Goal: Transaction & Acquisition: Purchase product/service

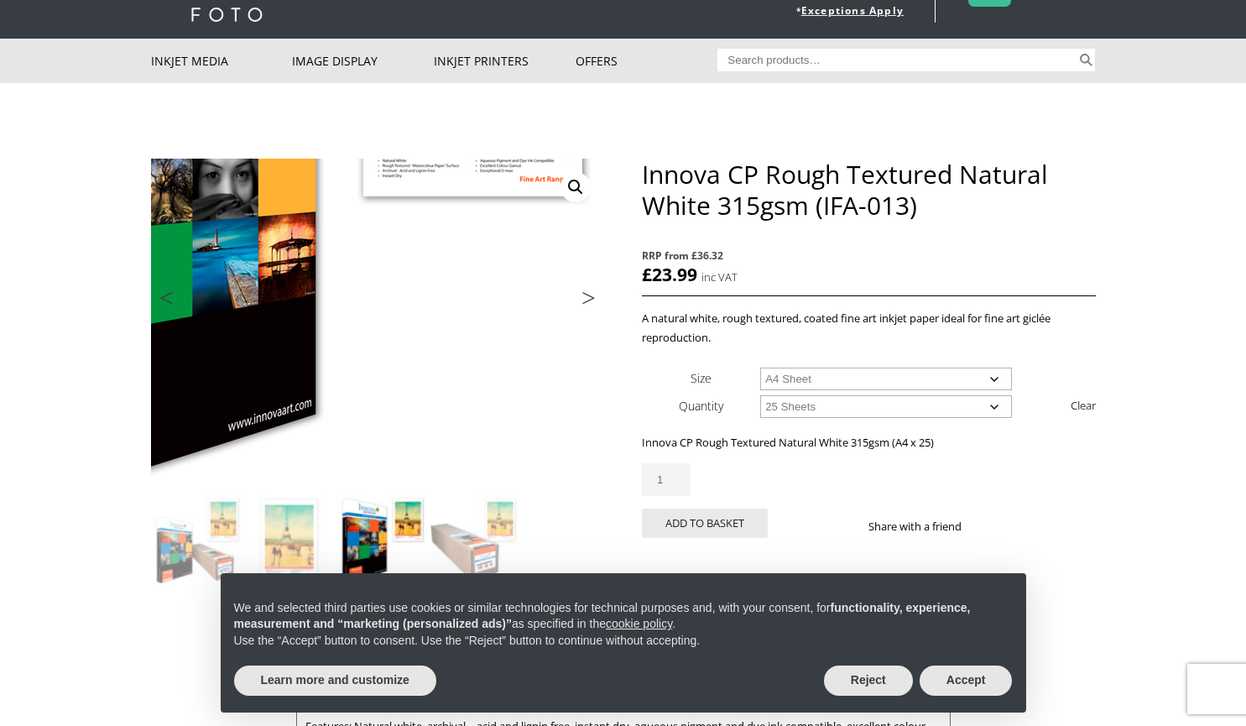
scroll to position [75, 0]
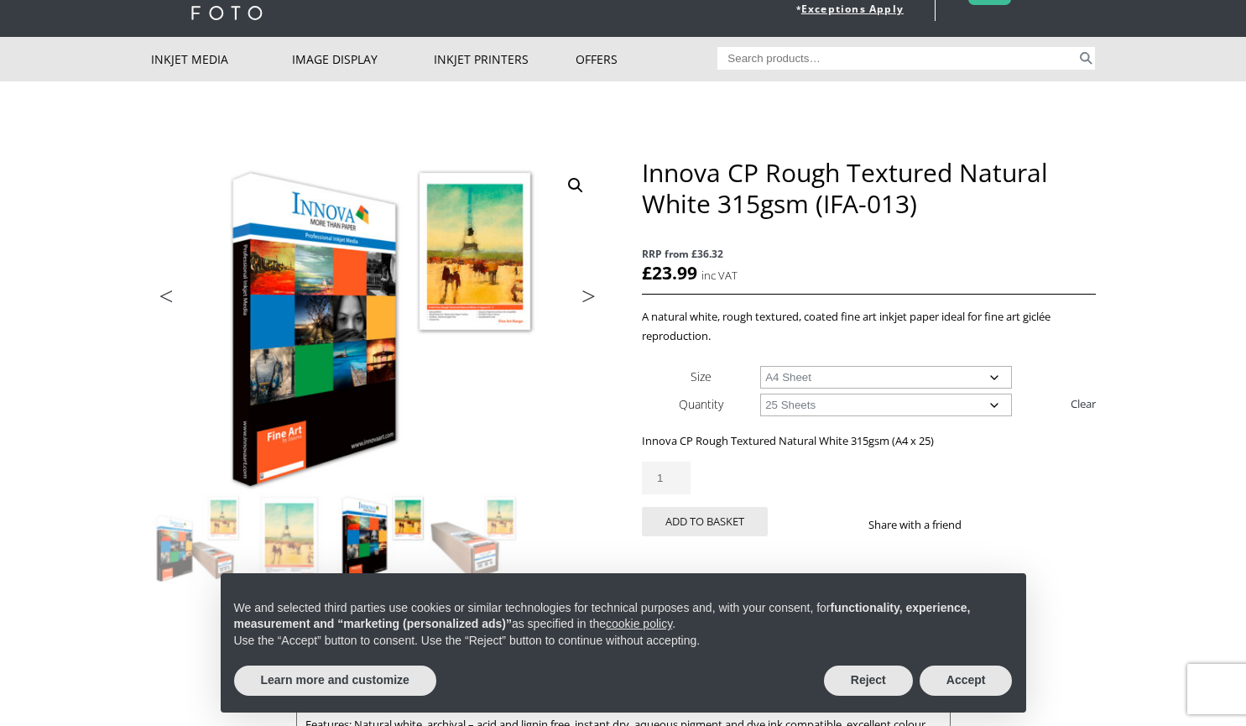
click at [590, 295] on link "Next" at bounding box center [580, 300] width 47 height 15
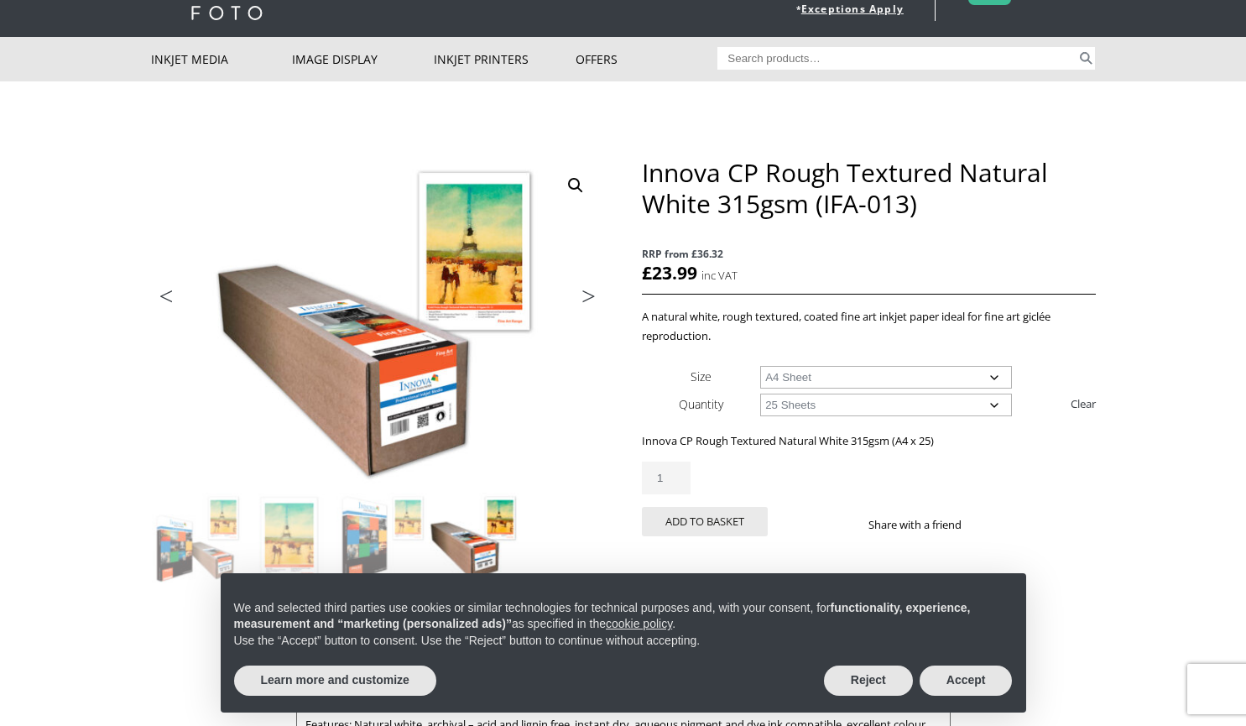
drag, startPoint x: 931, startPoint y: 209, endPoint x: 638, endPoint y: 169, distance: 296.2
click at [638, 169] on div "🔍 Previous Next Innova CP Rough Textured Natural White 315gsm (IFA-013) RRP fro…" at bounding box center [623, 496] width 945 height 678
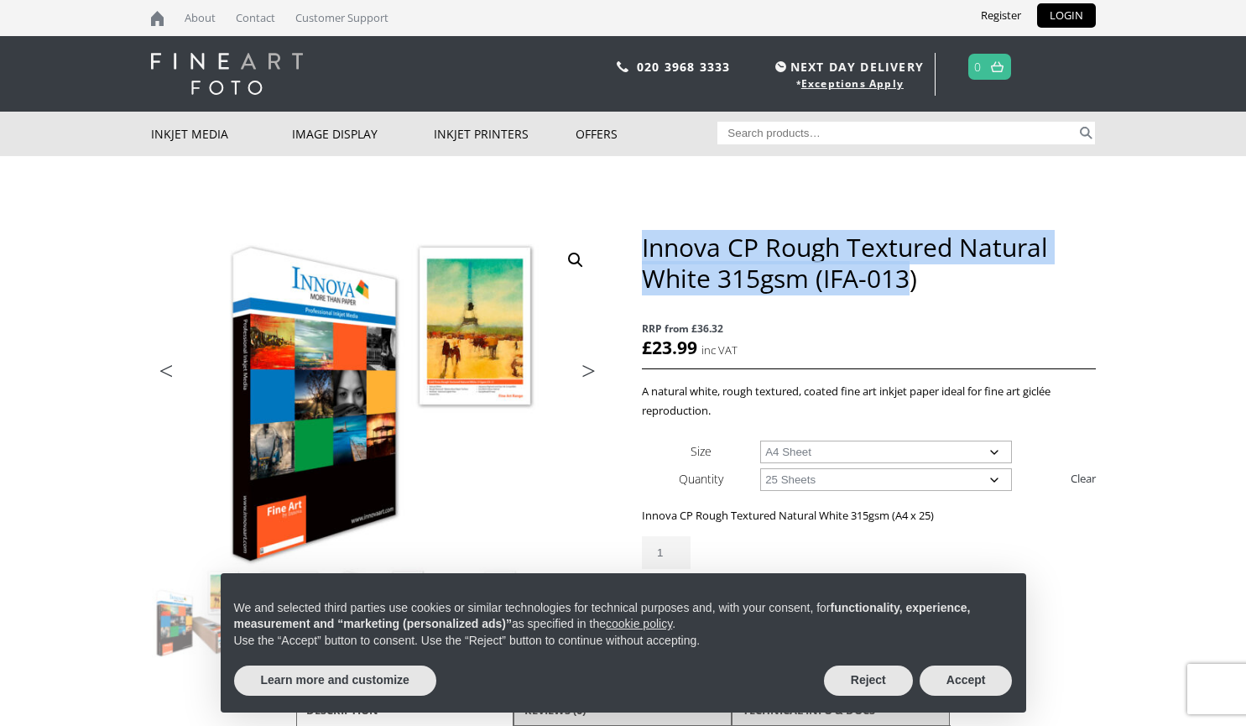
drag, startPoint x: 885, startPoint y: 280, endPoint x: 643, endPoint y: 253, distance: 243.2
click at [643, 253] on h1 "Innova CP Rough Textured Natural White 315gsm (IFA-013)" at bounding box center [868, 263] width 453 height 62
copy h1 "Innova CP Rough Textured Natural White 315gsm (IFA-013"
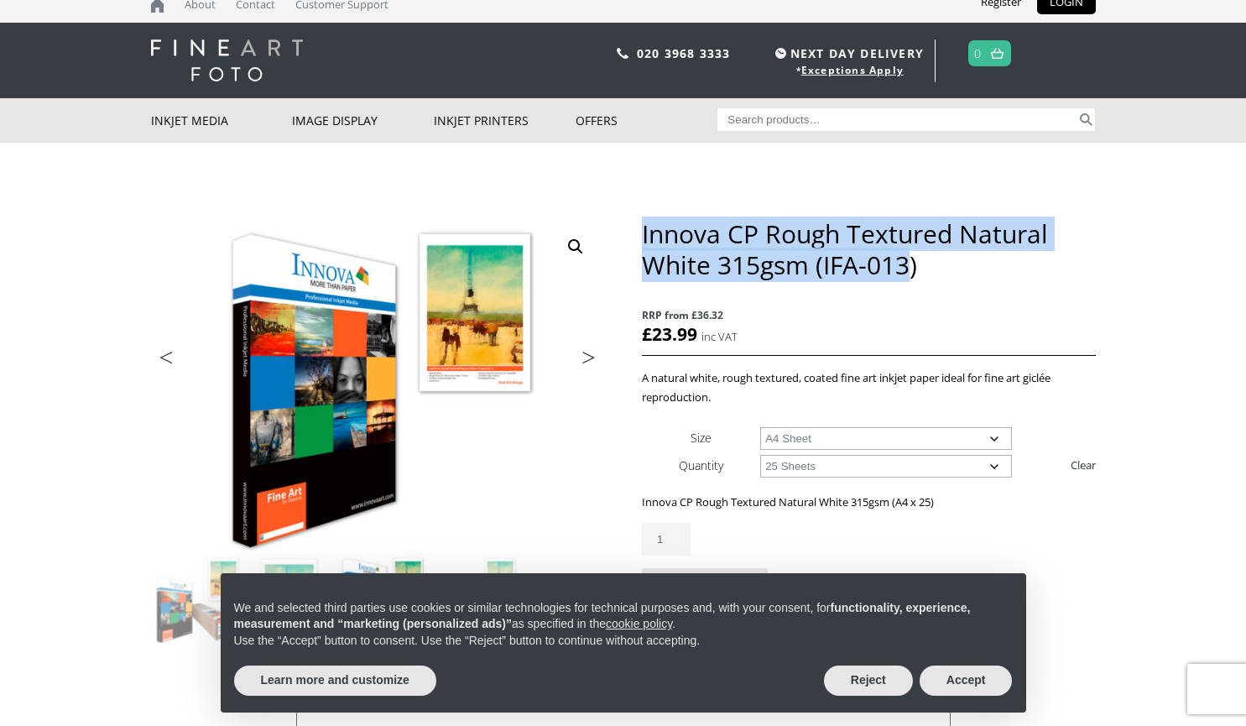
scroll to position [14, 0]
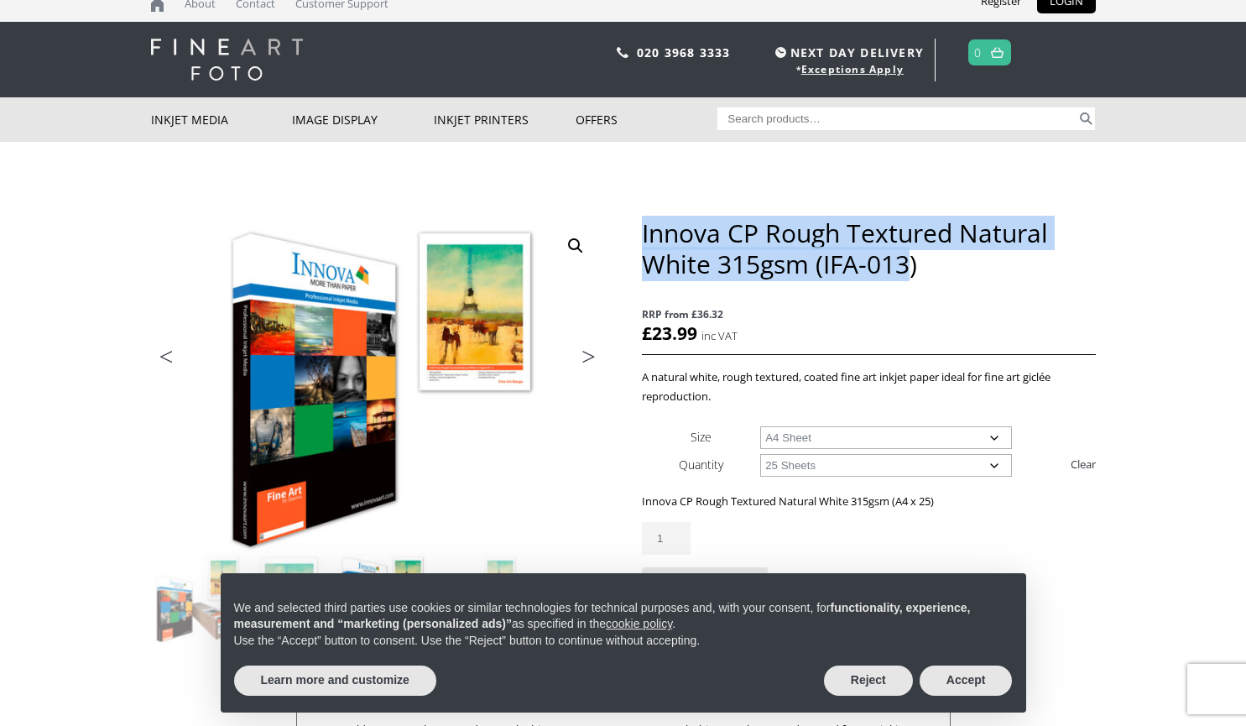
click at [903, 466] on select "Choose an option 25 Sheets" at bounding box center [886, 465] width 252 height 23
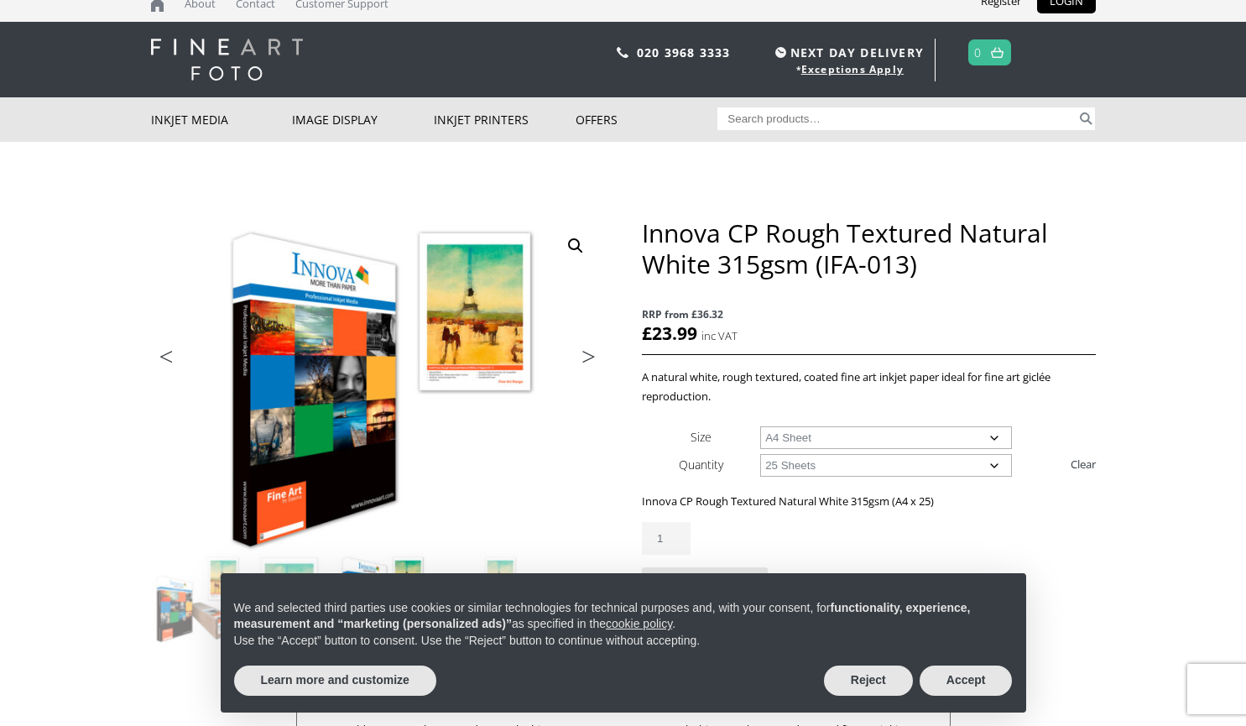
click at [1086, 406] on div "Innova CP Rough Textured Natural White 315gsm (IFA-013) RRP from £36.32 £ 23.99…" at bounding box center [868, 426] width 453 height 419
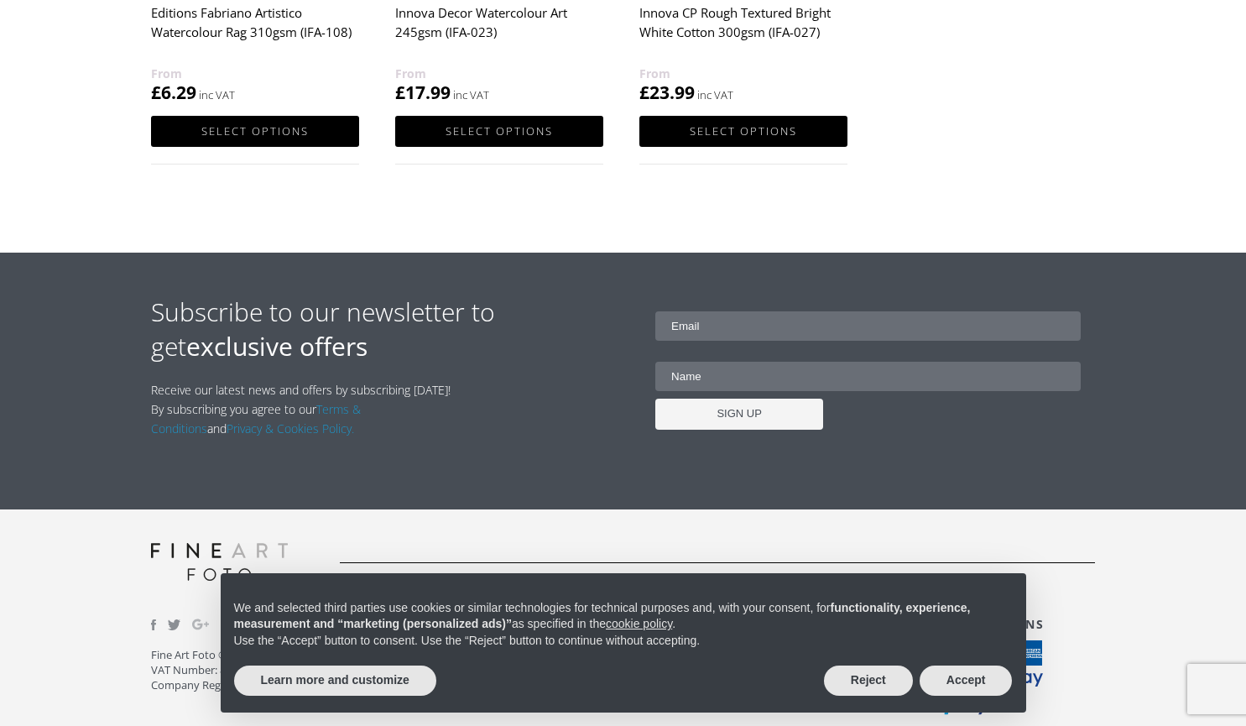
scroll to position [1307, 0]
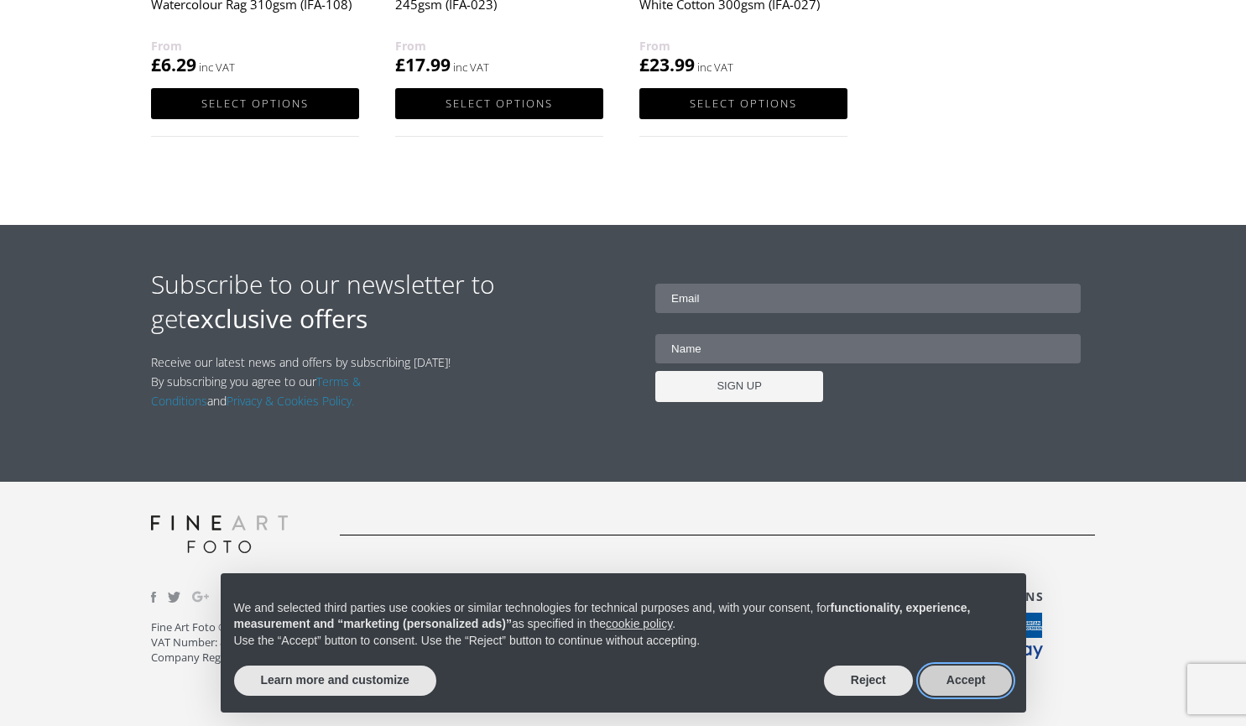
click at [941, 669] on button "Accept" at bounding box center [965, 680] width 93 height 30
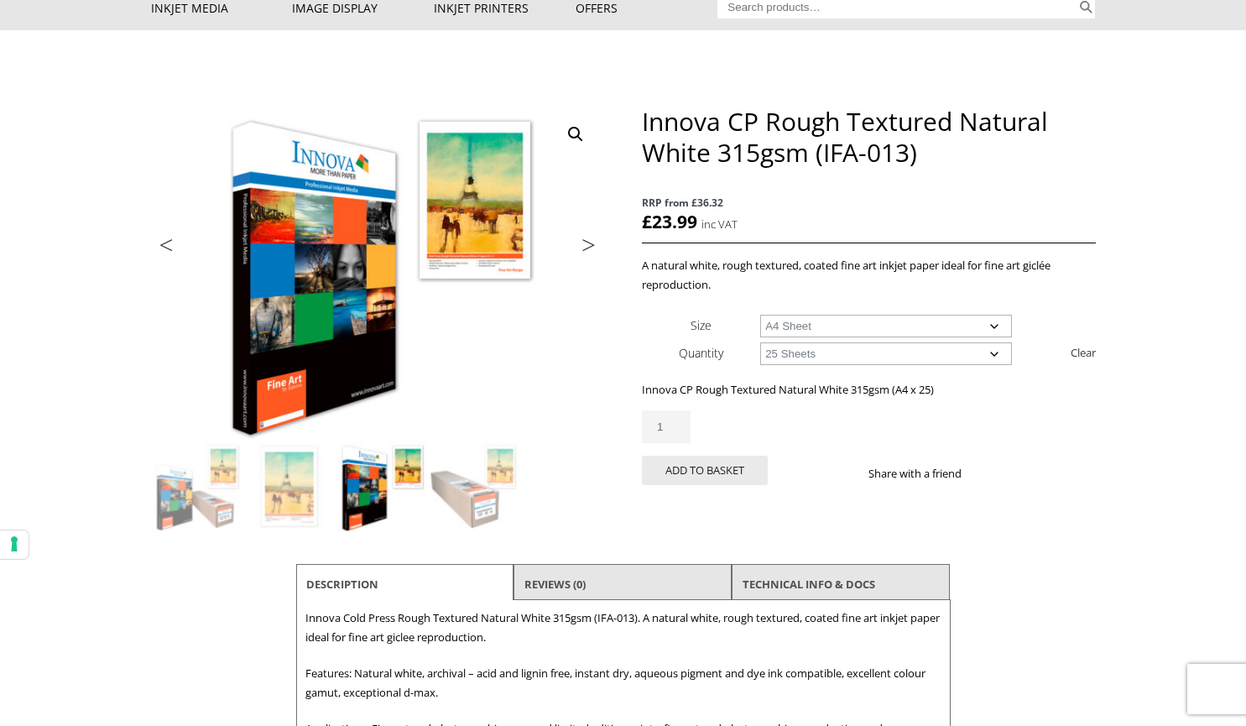
scroll to position [0, 0]
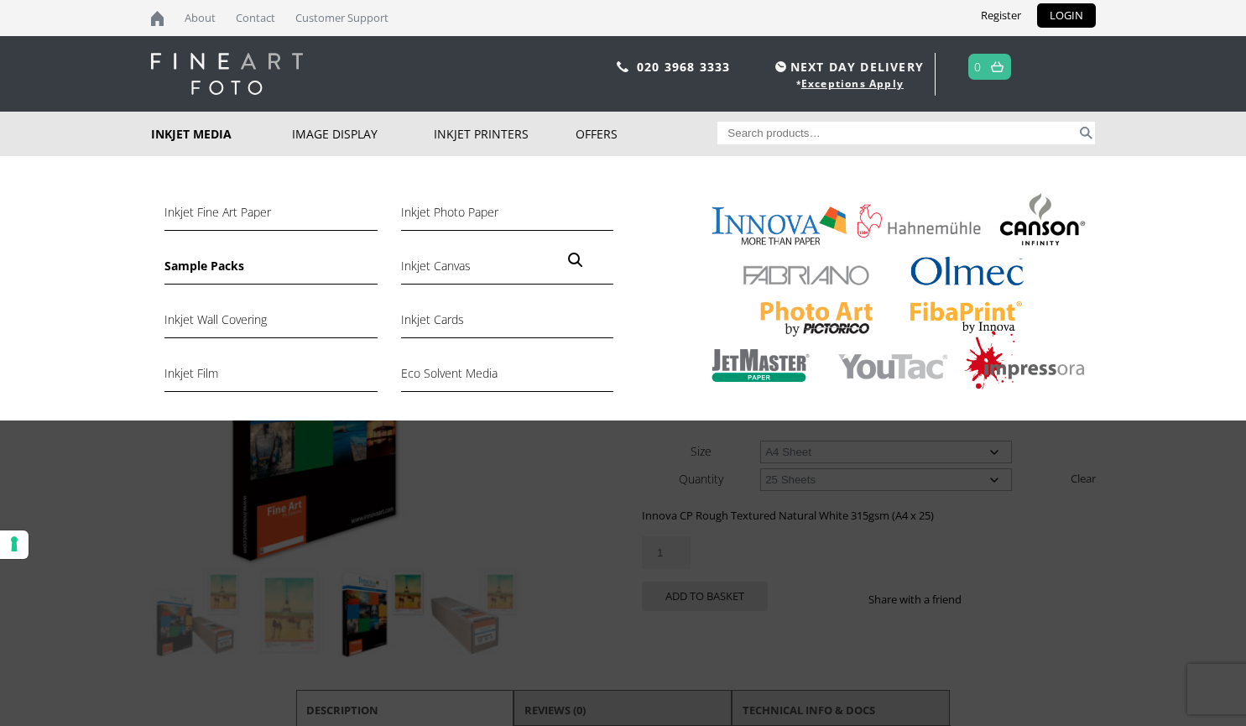
click at [200, 263] on link "Sample Packs" at bounding box center [270, 270] width 212 height 29
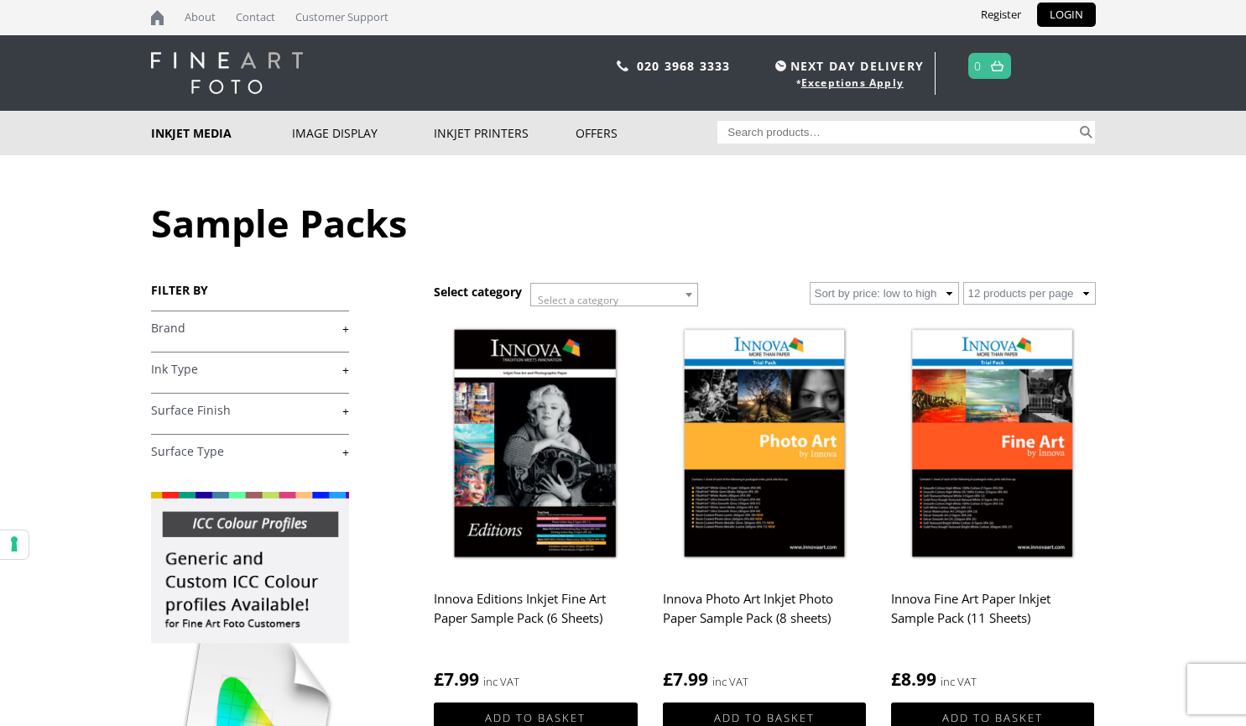
scroll to position [2, 0]
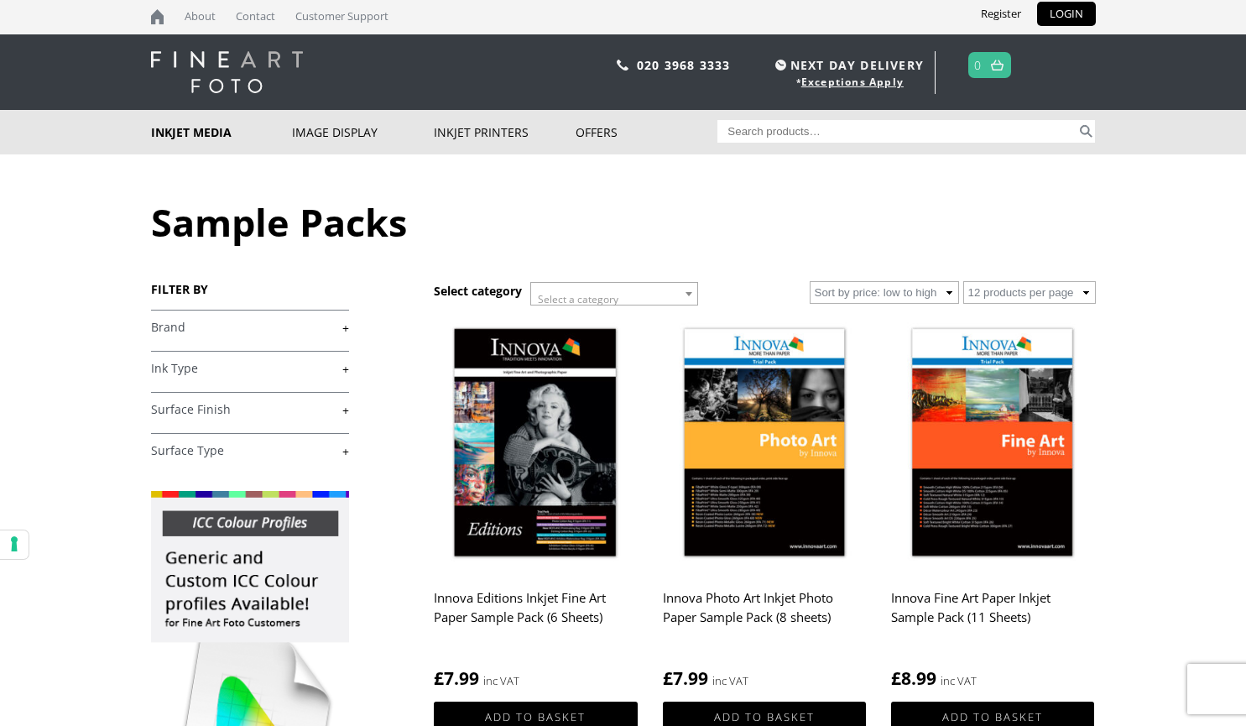
click at [346, 410] on link "+" at bounding box center [250, 410] width 198 height 16
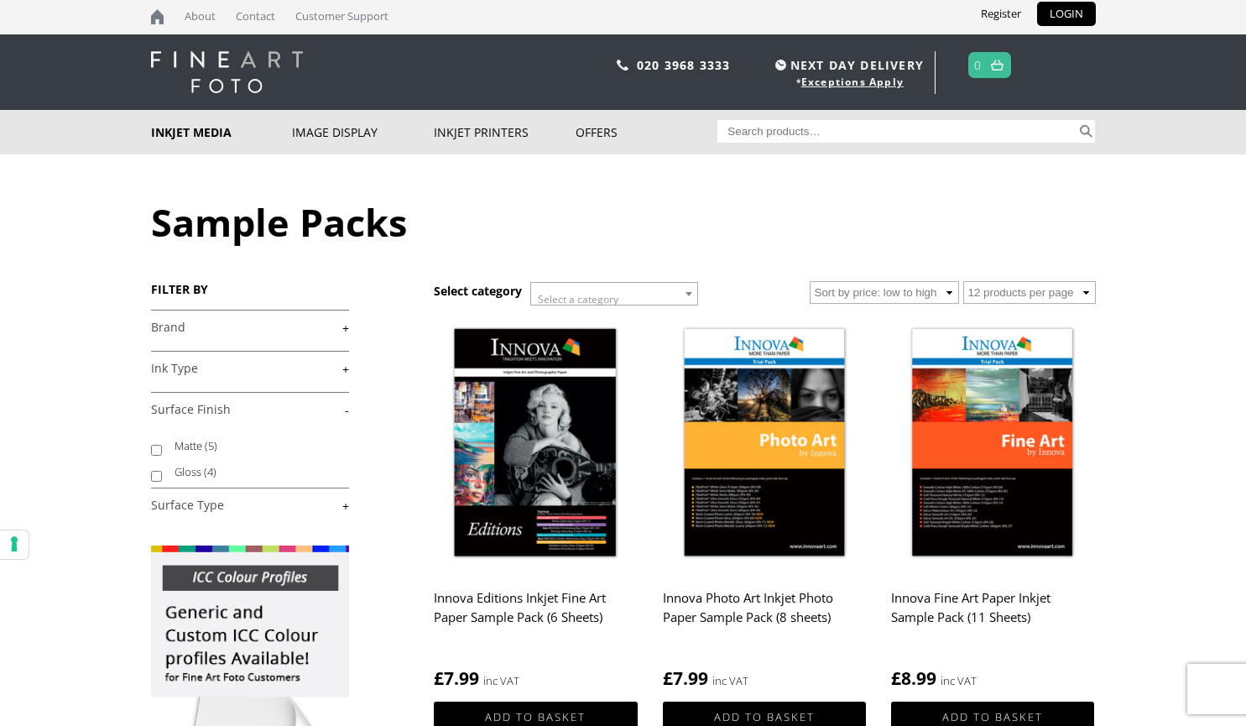
click at [196, 440] on label "Matte (5)" at bounding box center [253, 446] width 159 height 26
click at [162, 445] on input "Matte (5)" at bounding box center [156, 450] width 11 height 11
checkbox input "true"
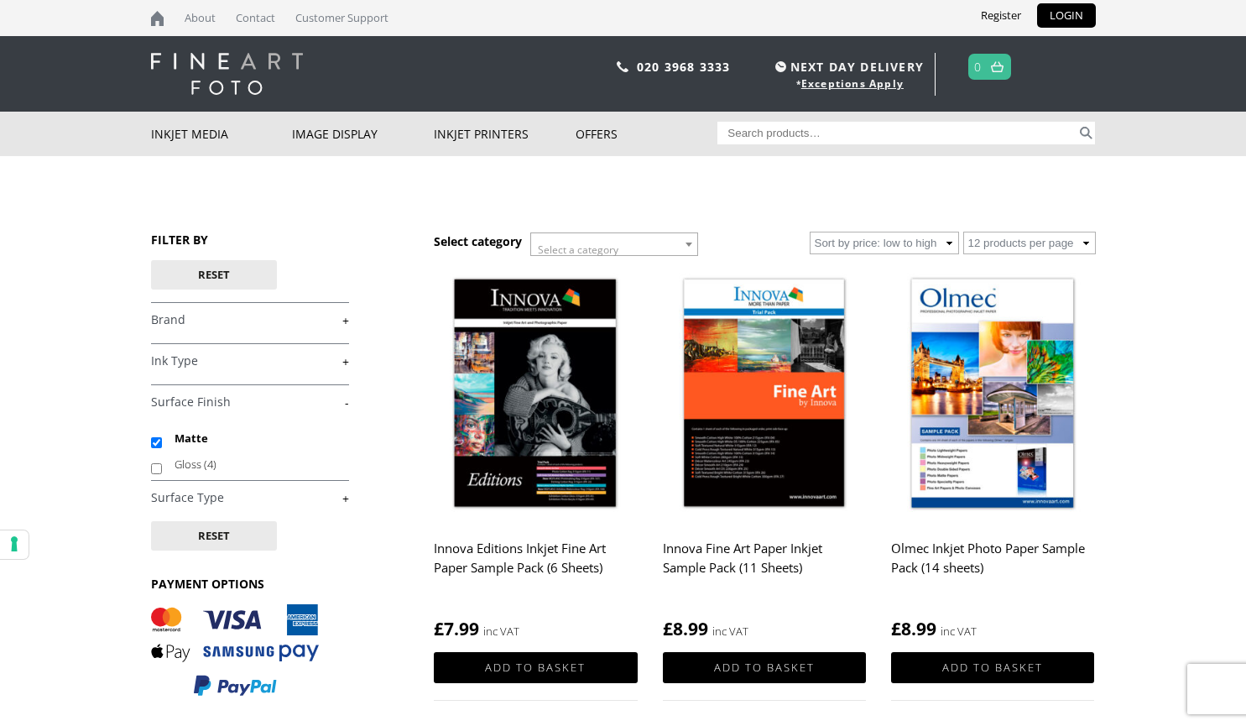
click at [339, 503] on link "+" at bounding box center [250, 498] width 198 height 16
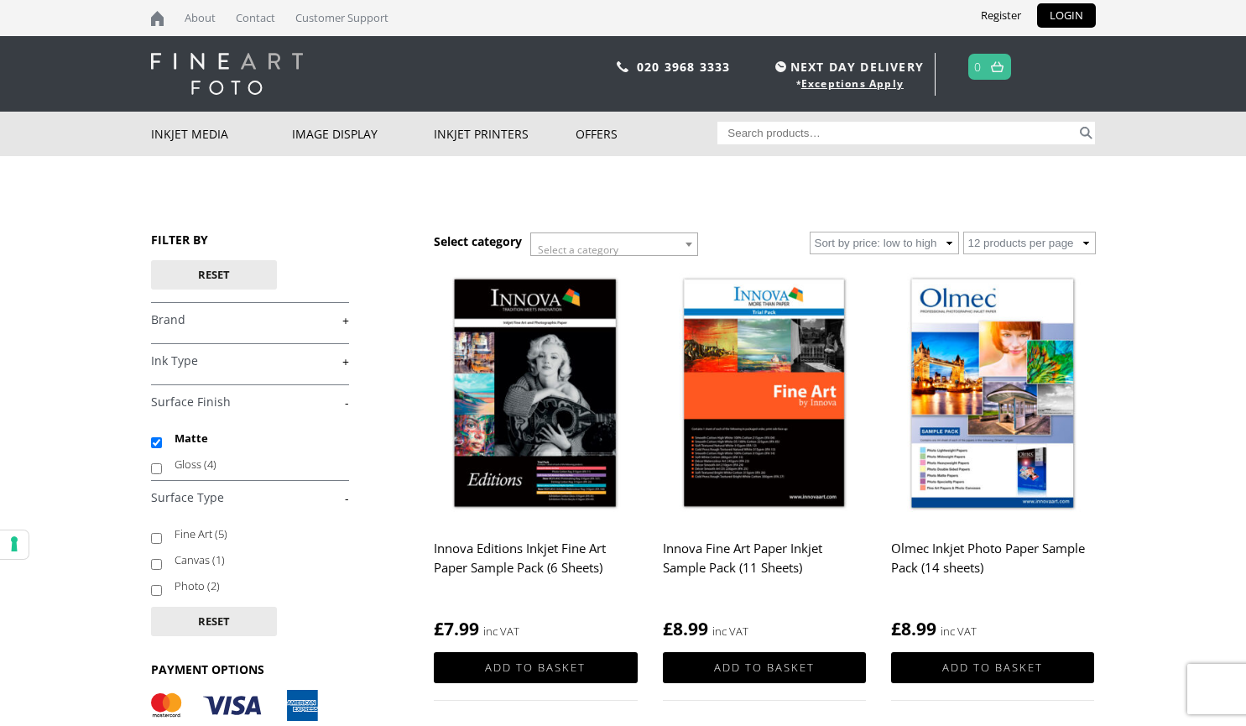
click at [176, 538] on label "Fine Art (5)" at bounding box center [253, 534] width 159 height 26
click at [162, 538] on input "Fine Art (5)" at bounding box center [156, 538] width 11 height 11
checkbox input "true"
click at [588, 407] on img at bounding box center [535, 395] width 203 height 254
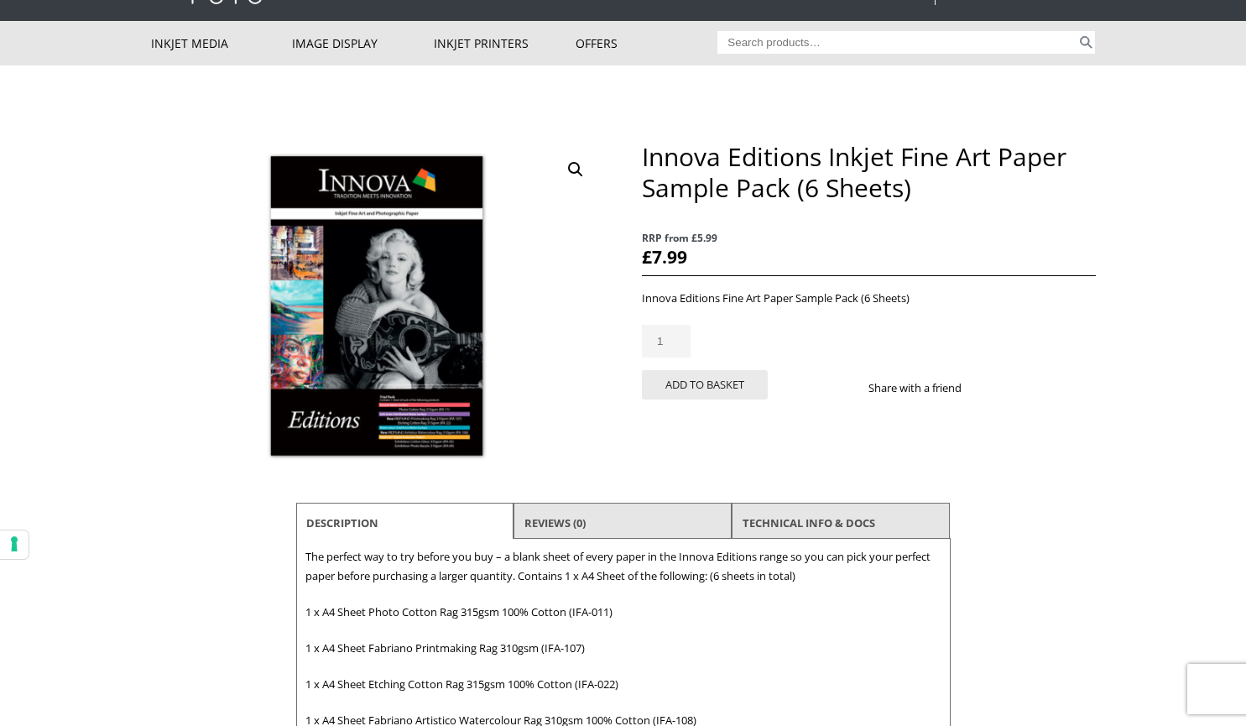
scroll to position [91, 0]
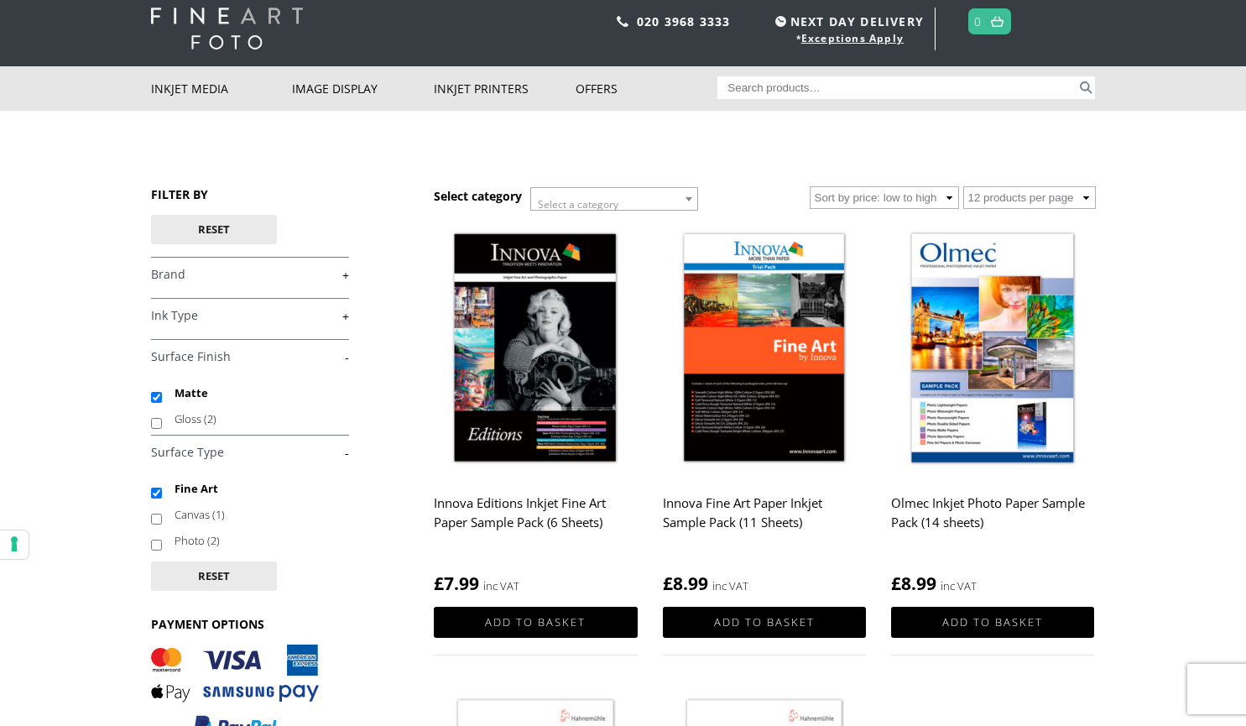
scroll to position [46, 0]
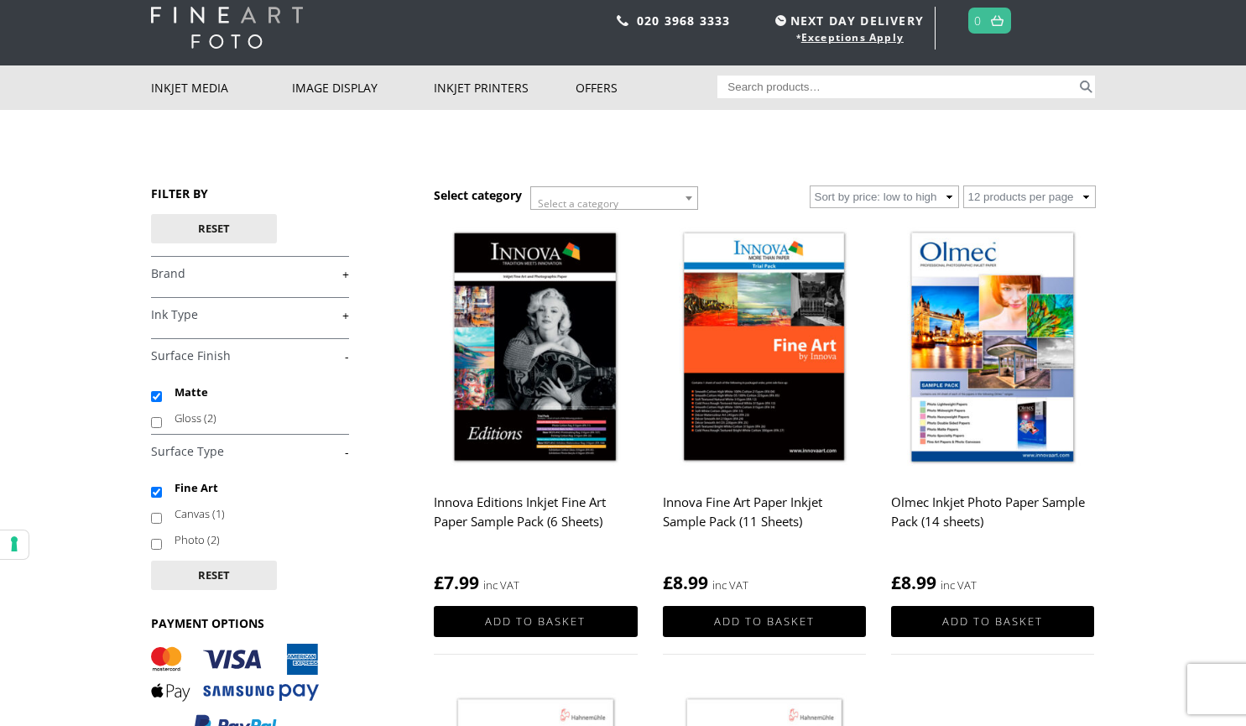
click at [764, 415] on img at bounding box center [764, 348] width 203 height 254
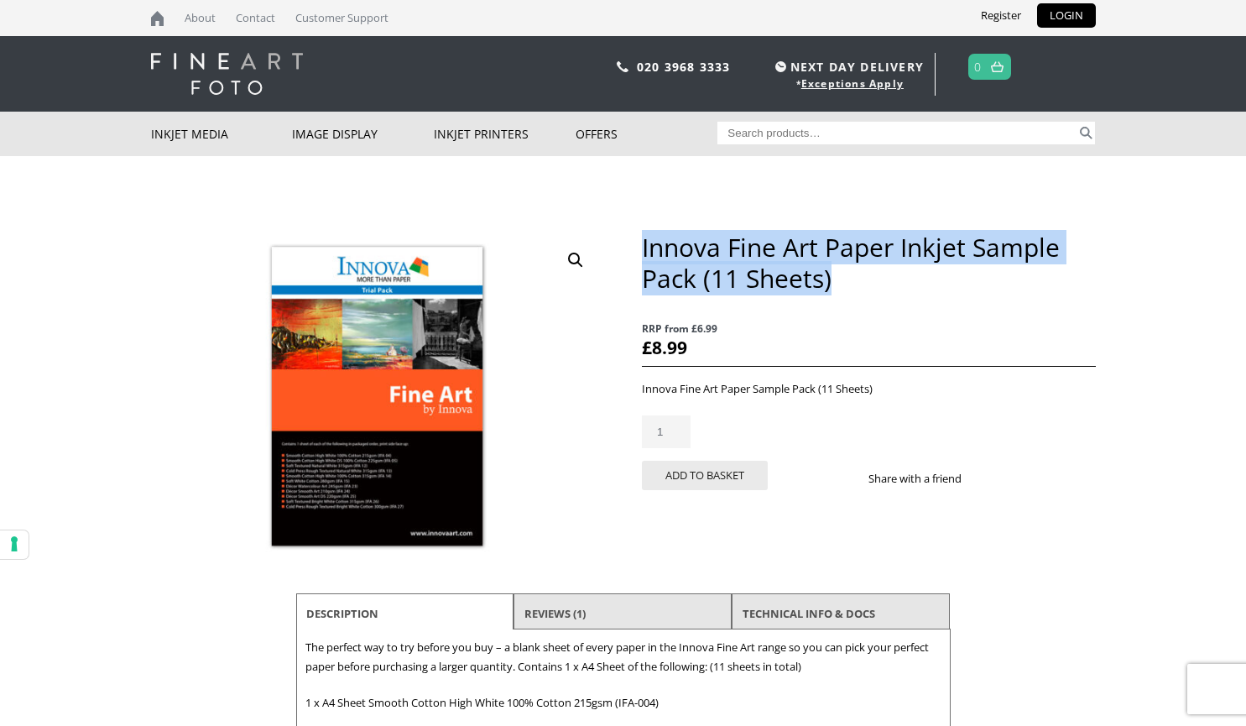
drag, startPoint x: 810, startPoint y: 282, endPoint x: 643, endPoint y: 234, distance: 173.7
click at [643, 234] on h1 "Innova Fine Art Paper Inkjet Sample Pack (11 Sheets)" at bounding box center [868, 263] width 453 height 62
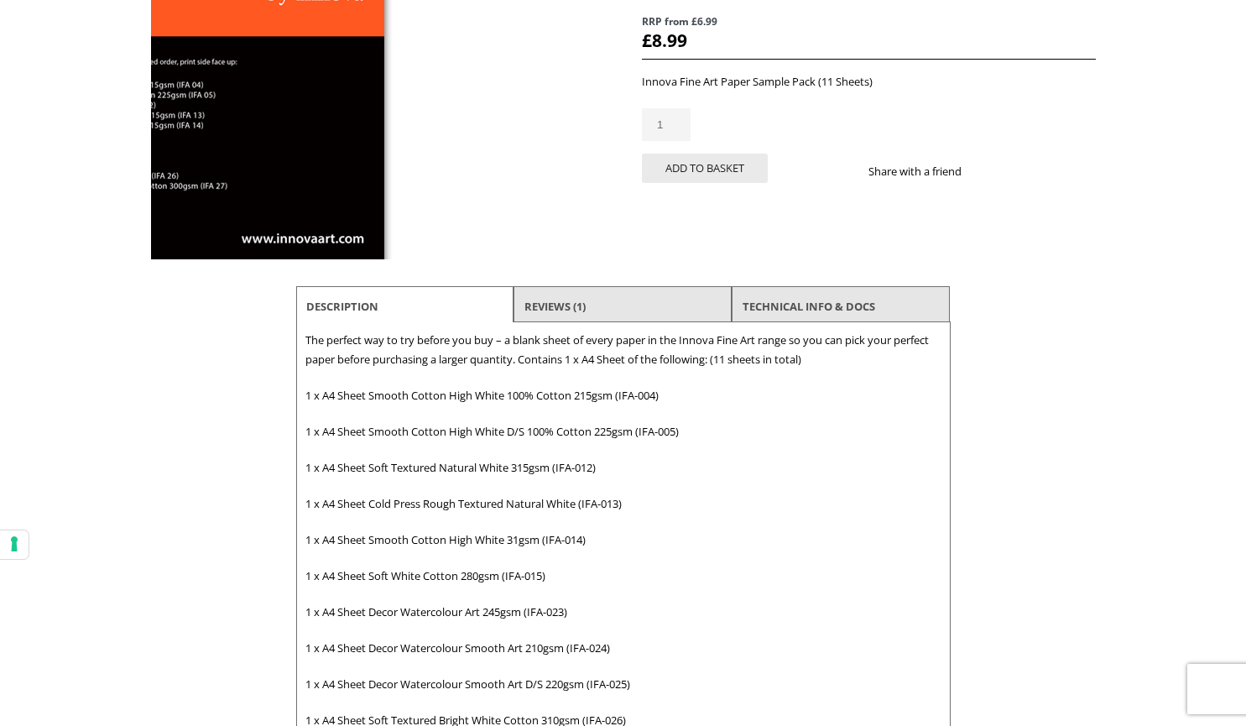
scroll to position [308, 0]
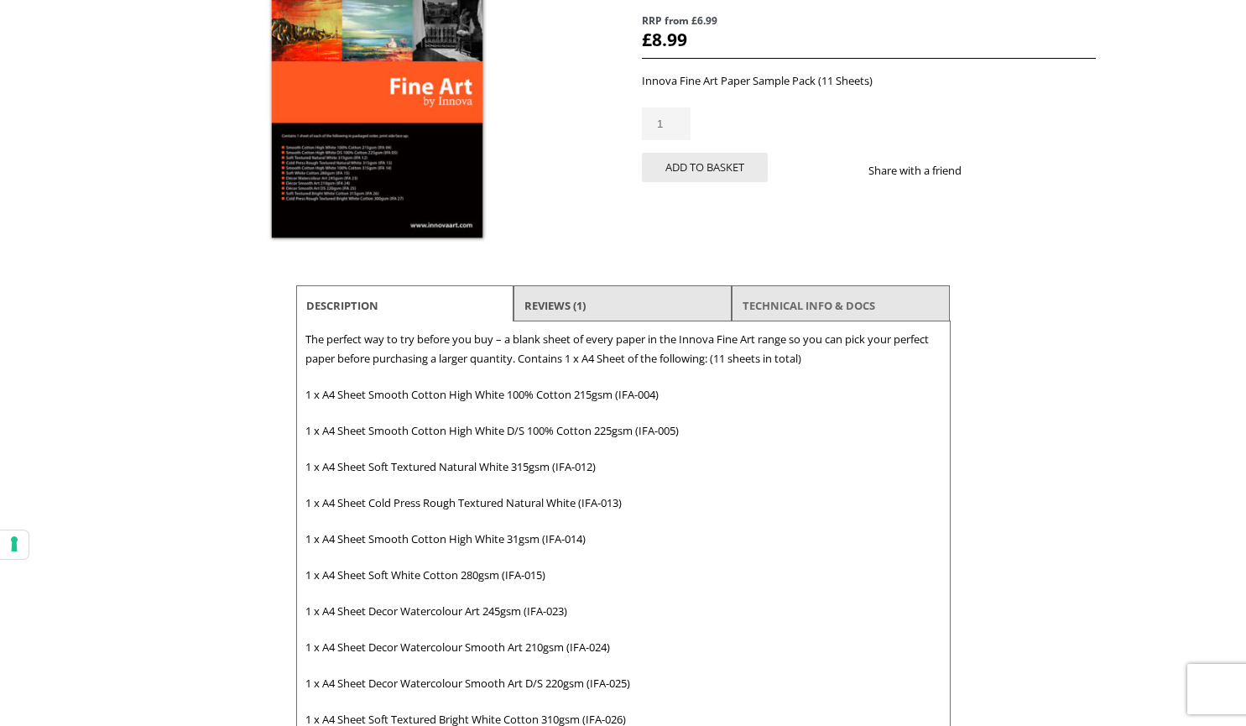
click at [758, 310] on link "TECHNICAL INFO & DOCS" at bounding box center [808, 305] width 133 height 30
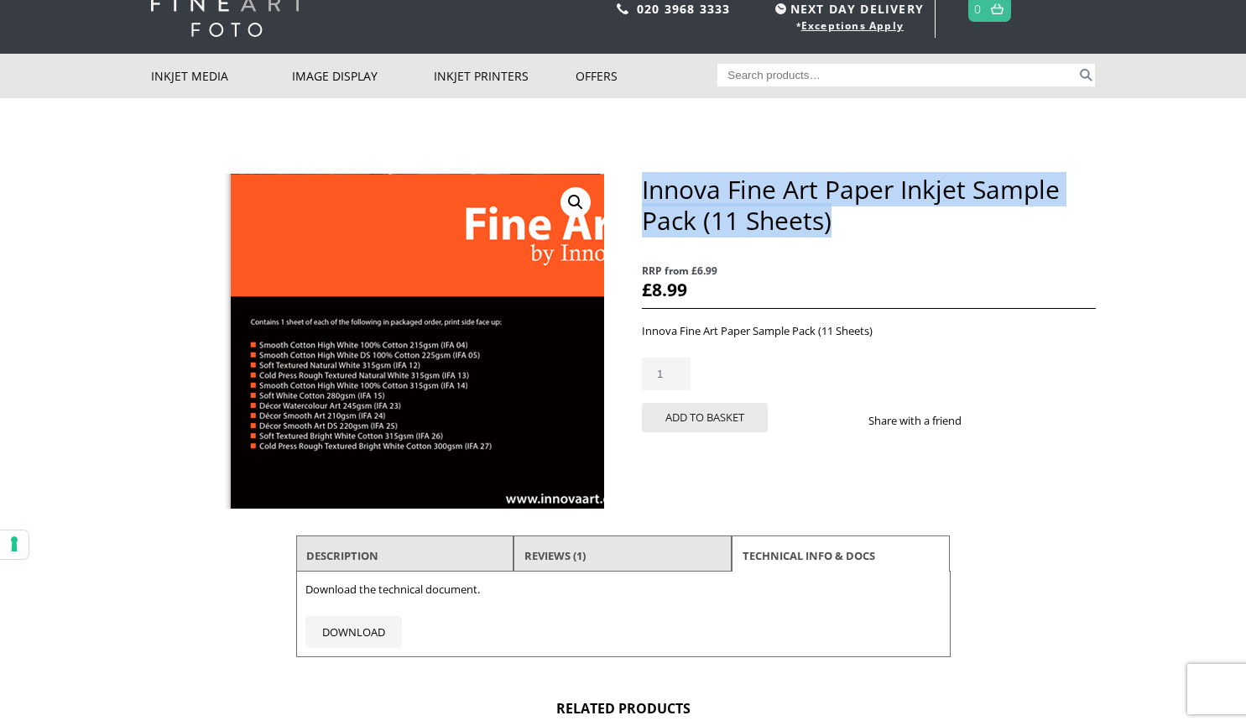
scroll to position [55, 0]
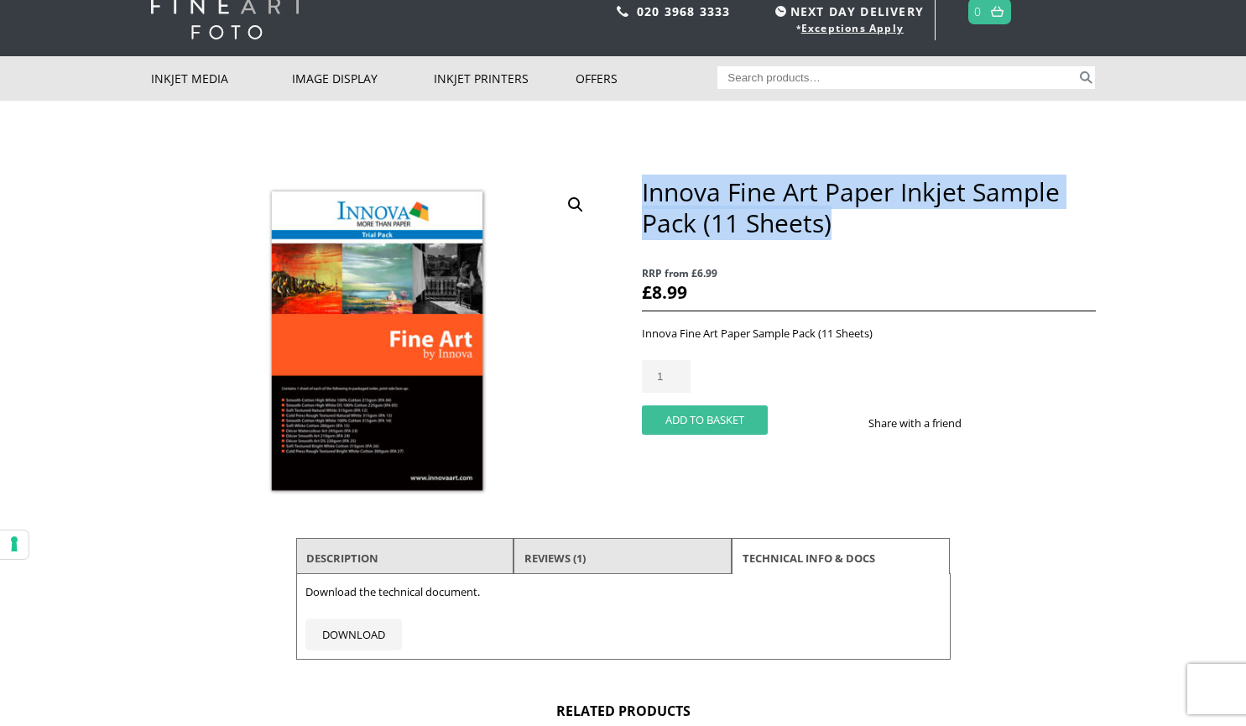
click at [685, 412] on button "Add to basket" at bounding box center [705, 419] width 126 height 29
drag, startPoint x: 695, startPoint y: 424, endPoint x: 692, endPoint y: 410, distance: 14.5
click at [692, 410] on button "Add to basket" at bounding box center [705, 419] width 126 height 29
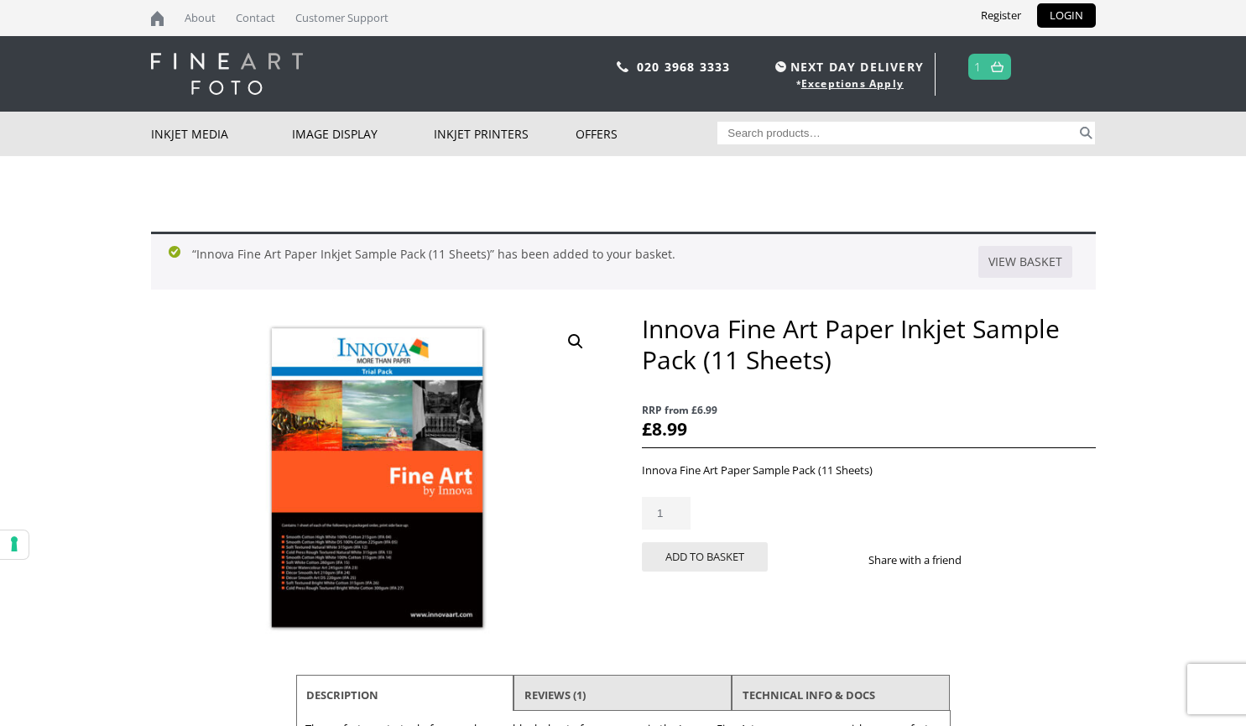
click at [998, 69] on img at bounding box center [997, 66] width 13 height 11
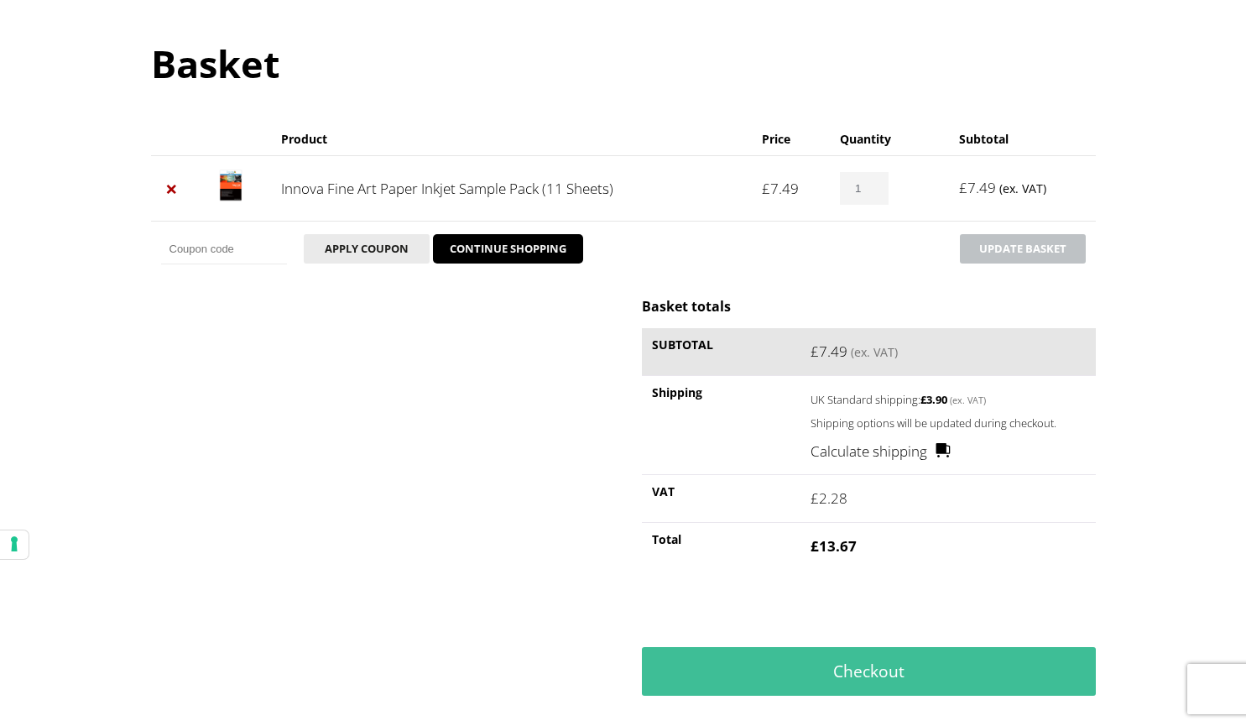
scroll to position [180, 0]
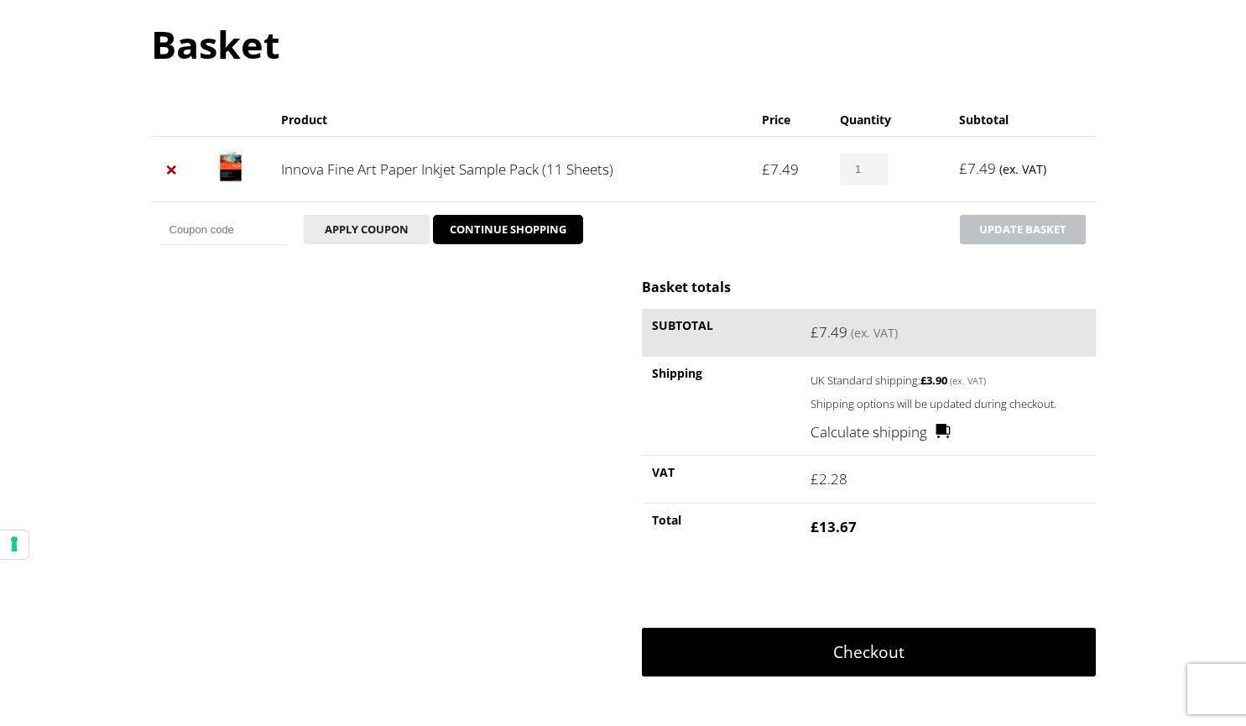
click at [733, 665] on link "Checkout" at bounding box center [868, 651] width 453 height 49
click at [890, 655] on link "Checkout" at bounding box center [868, 651] width 453 height 49
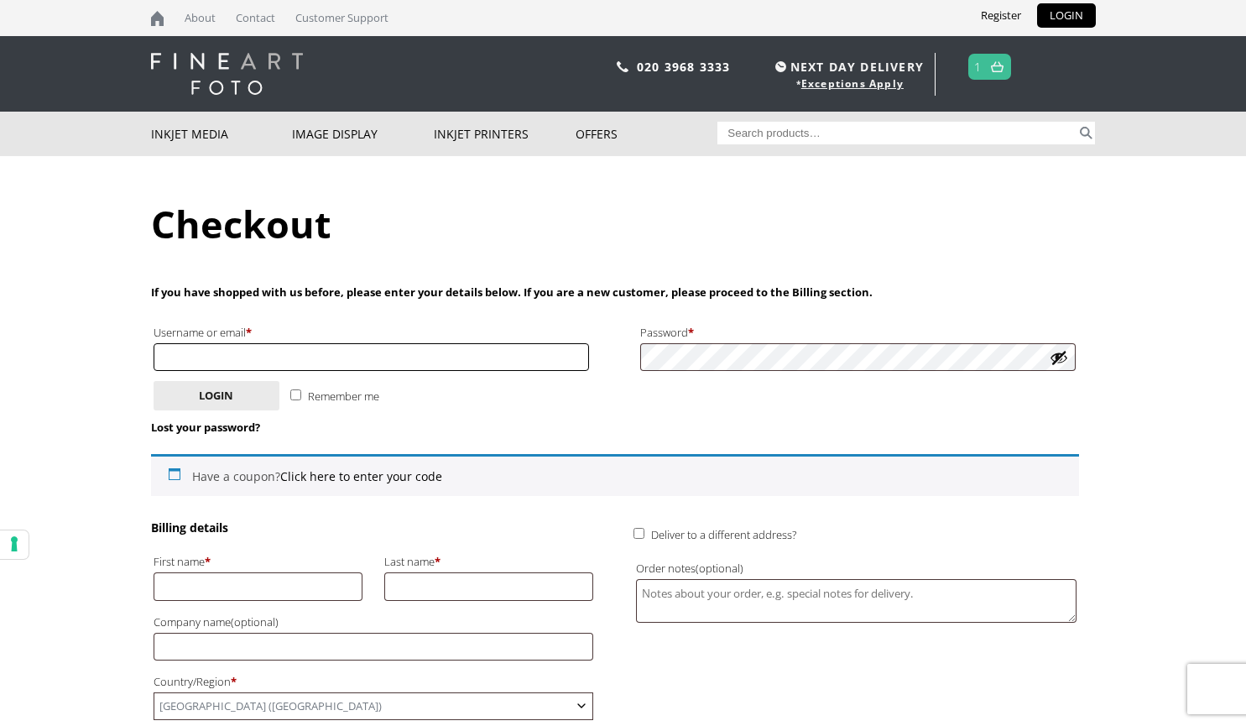
click at [313, 364] on input "Username or email * Required" at bounding box center [372, 357] width 436 height 28
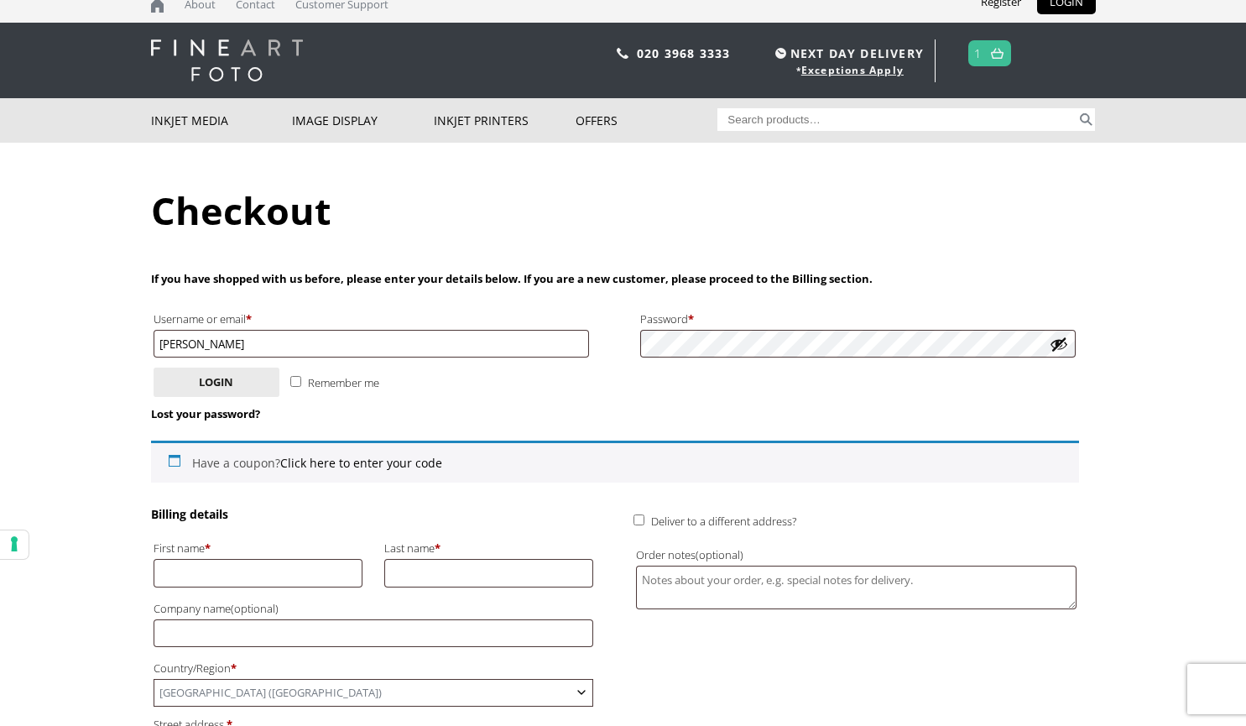
scroll to position [13, 0]
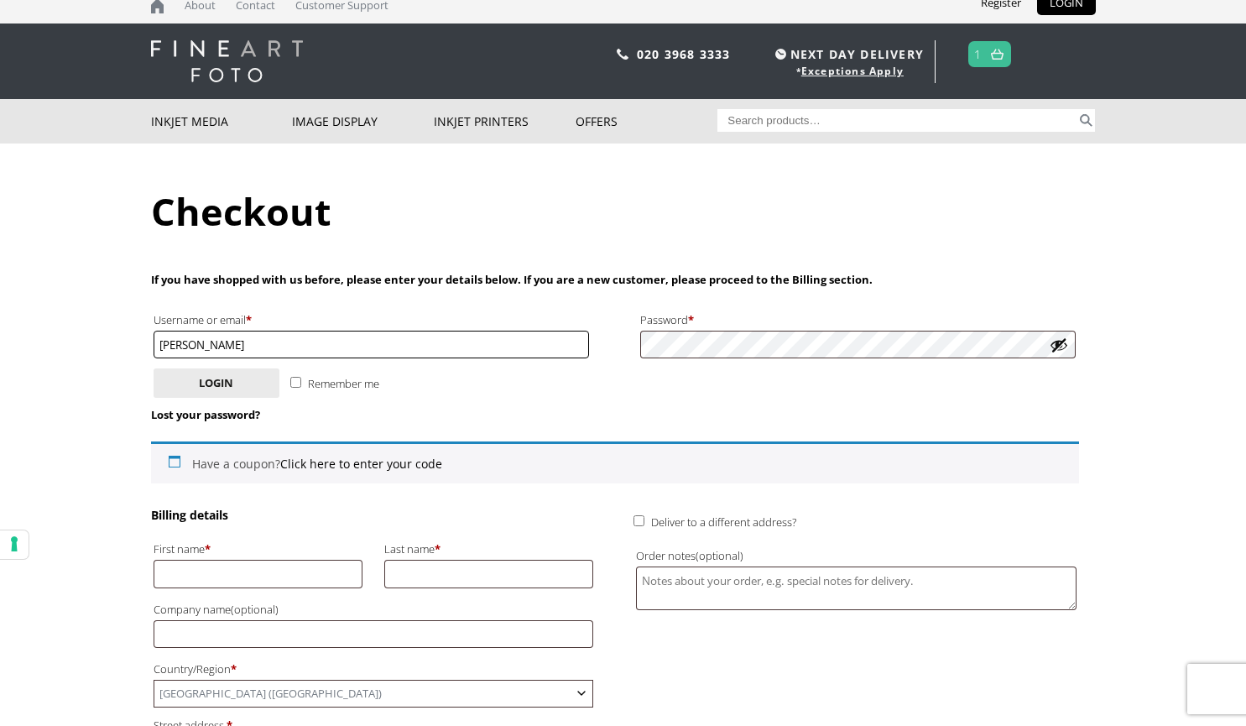
click at [284, 334] on input "alic" at bounding box center [372, 345] width 436 height 28
type input "a"
click at [253, 572] on input "First name *" at bounding box center [259, 574] width 210 height 28
type input "Alice"
click at [439, 565] on input "Last name *" at bounding box center [489, 574] width 210 height 28
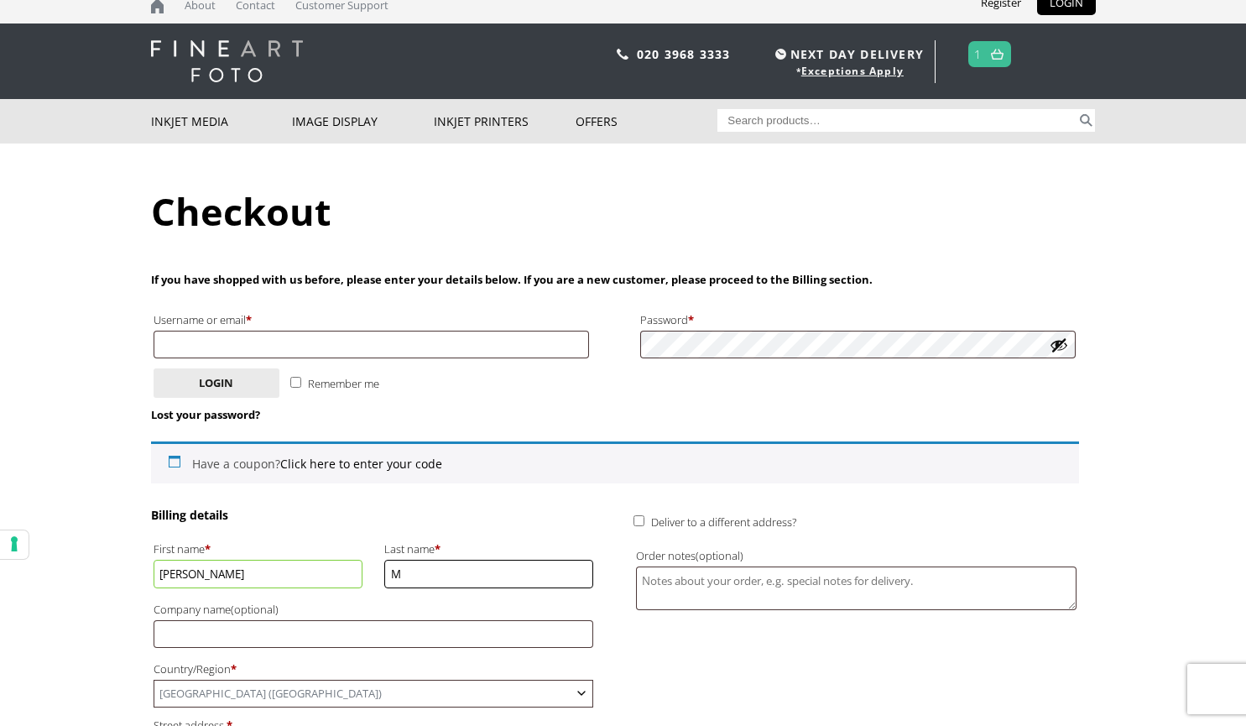
type input "McFarlane"
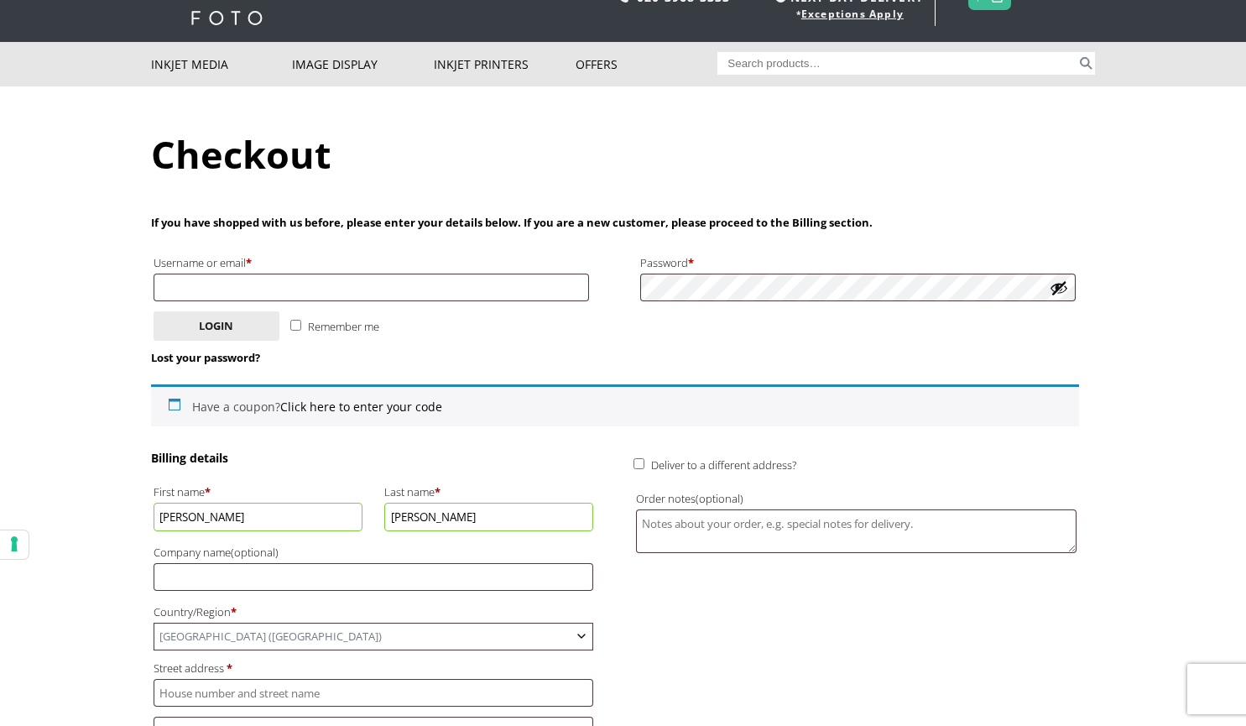
scroll to position [69, 0]
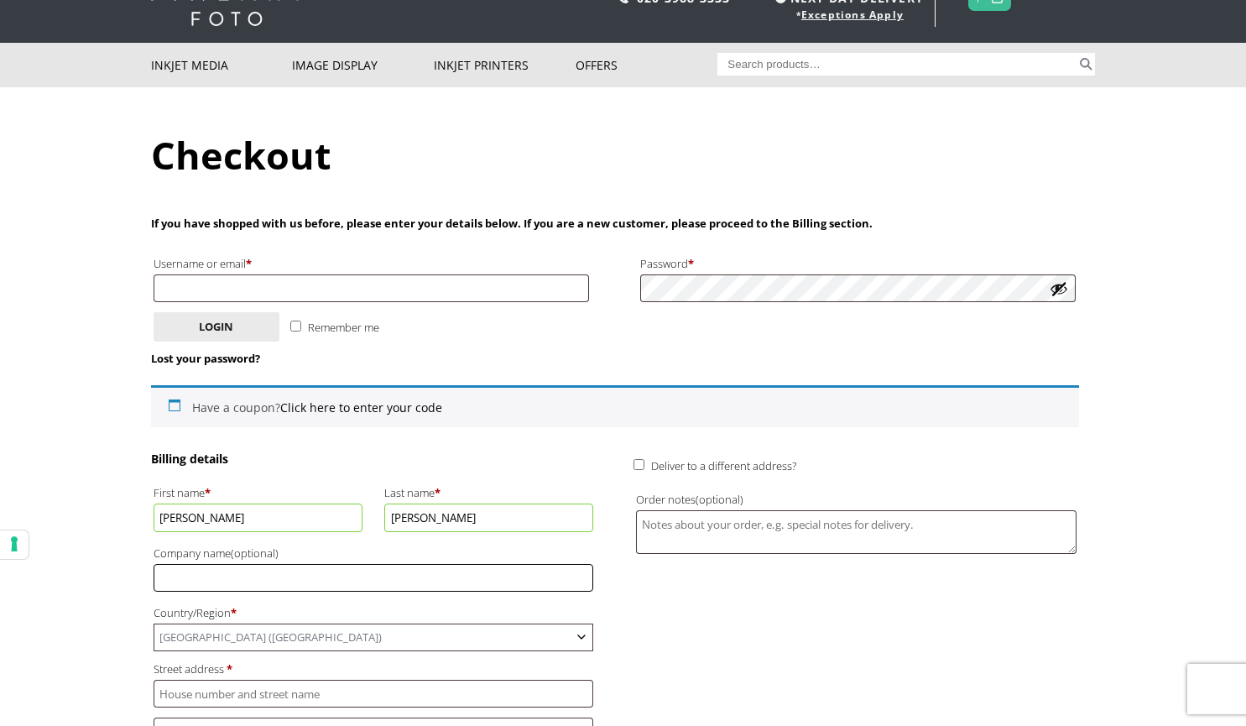
click at [299, 573] on input "Company name (optional)" at bounding box center [374, 578] width 440 height 28
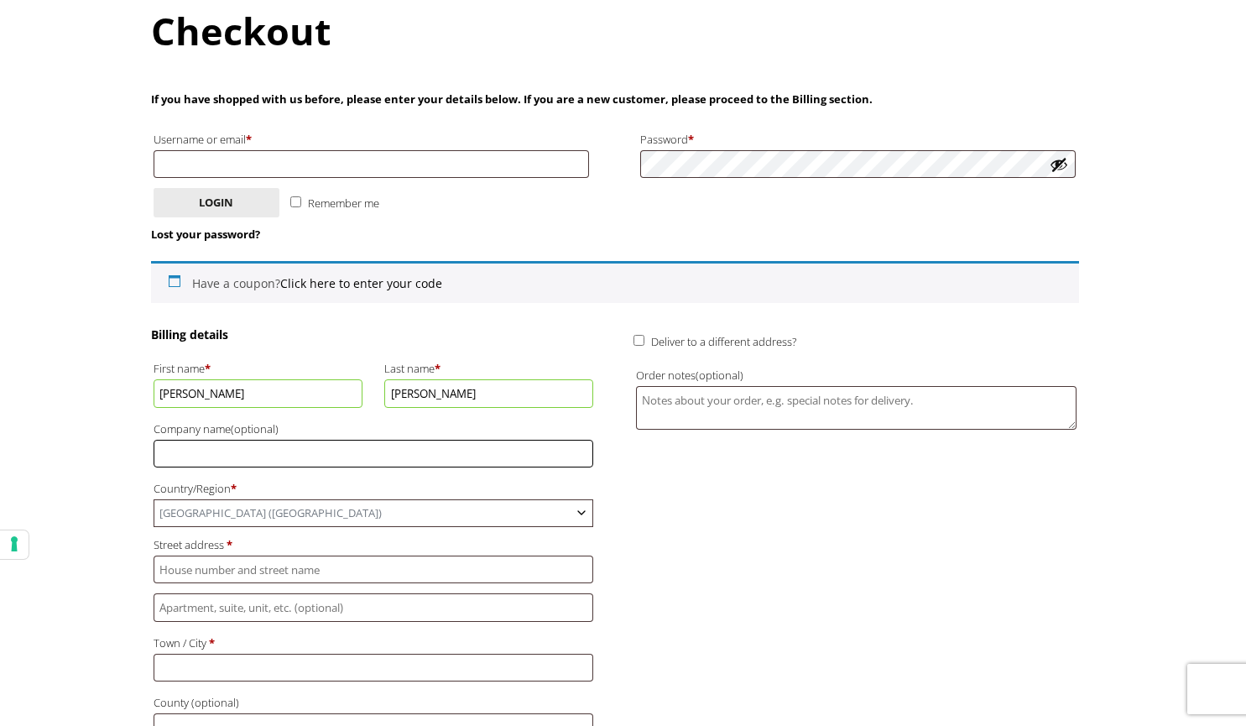
scroll to position [194, 0]
click at [249, 574] on input "Street address *" at bounding box center [374, 569] width 440 height 28
type input "[STREET_ADDRESS][PERSON_NAME]"
type input "alicefevronia@gmail.com"
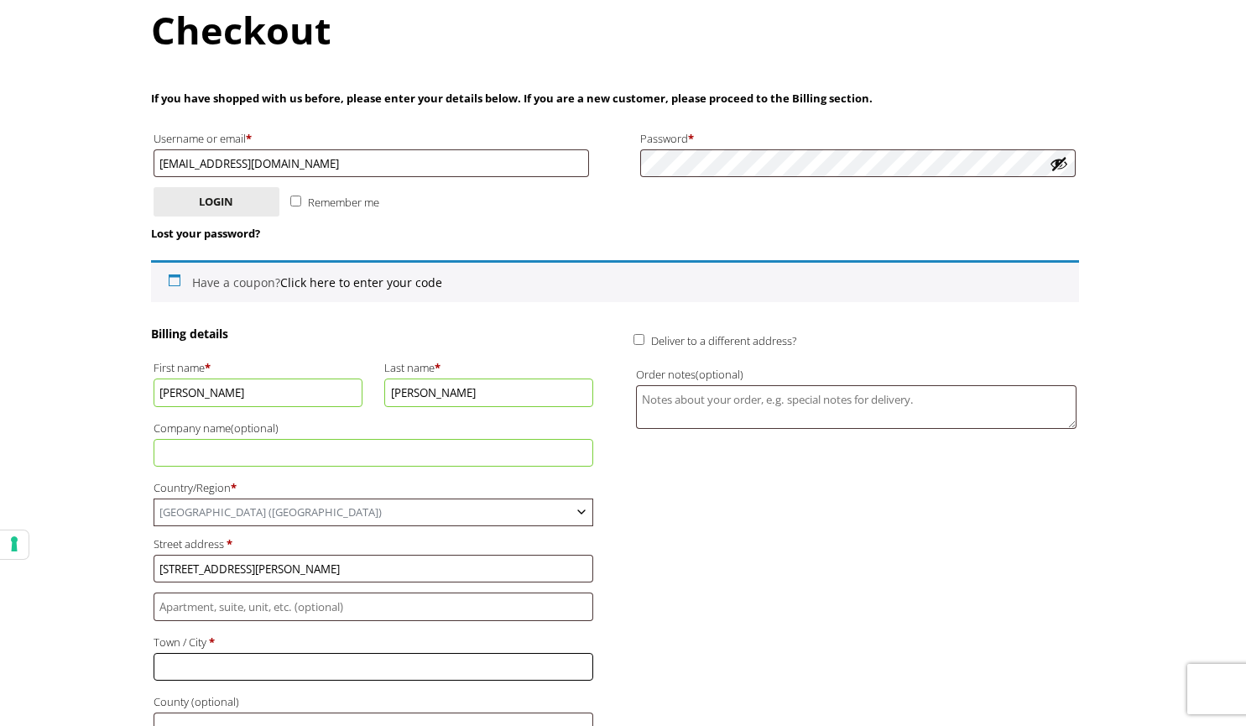
type input "[GEOGRAPHIC_DATA]"
type input "E17 6PA"
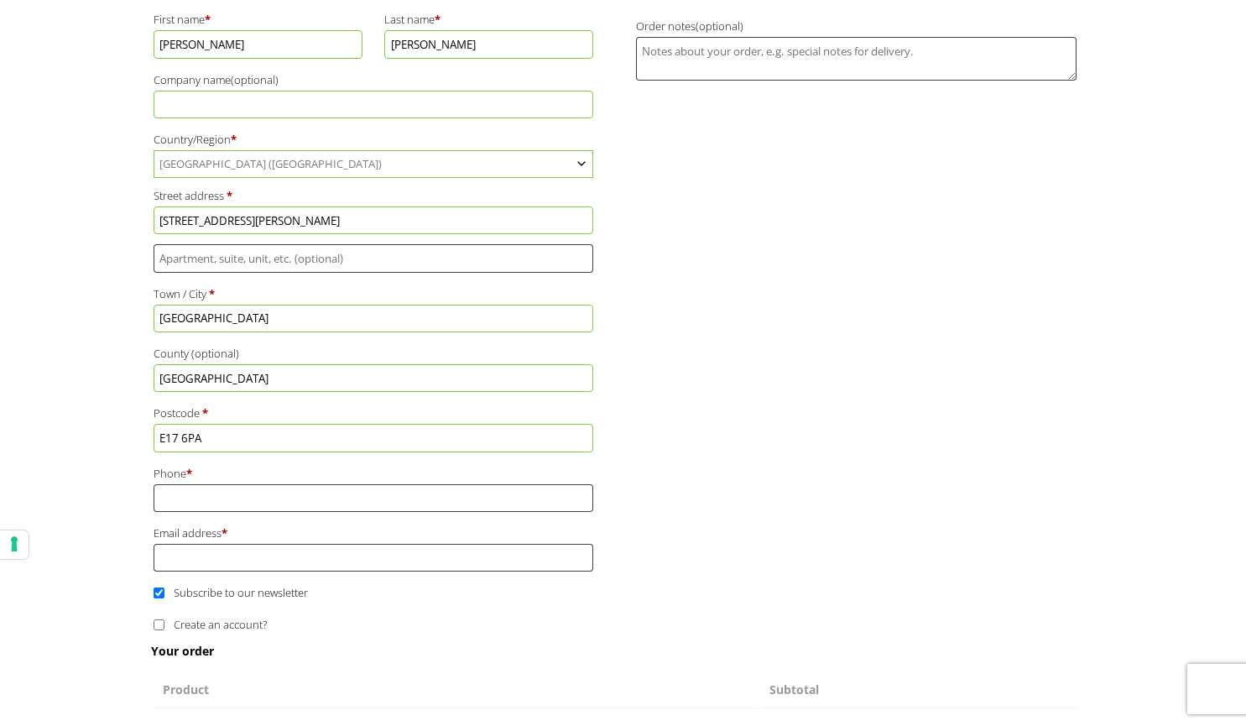
scroll to position [543, 0]
click at [242, 483] on input "Phone *" at bounding box center [374, 497] width 440 height 28
type input "07858060316"
click at [240, 562] on input "Email address *" at bounding box center [374, 557] width 440 height 28
type input "[EMAIL_ADDRESS][DOMAIN_NAME]"
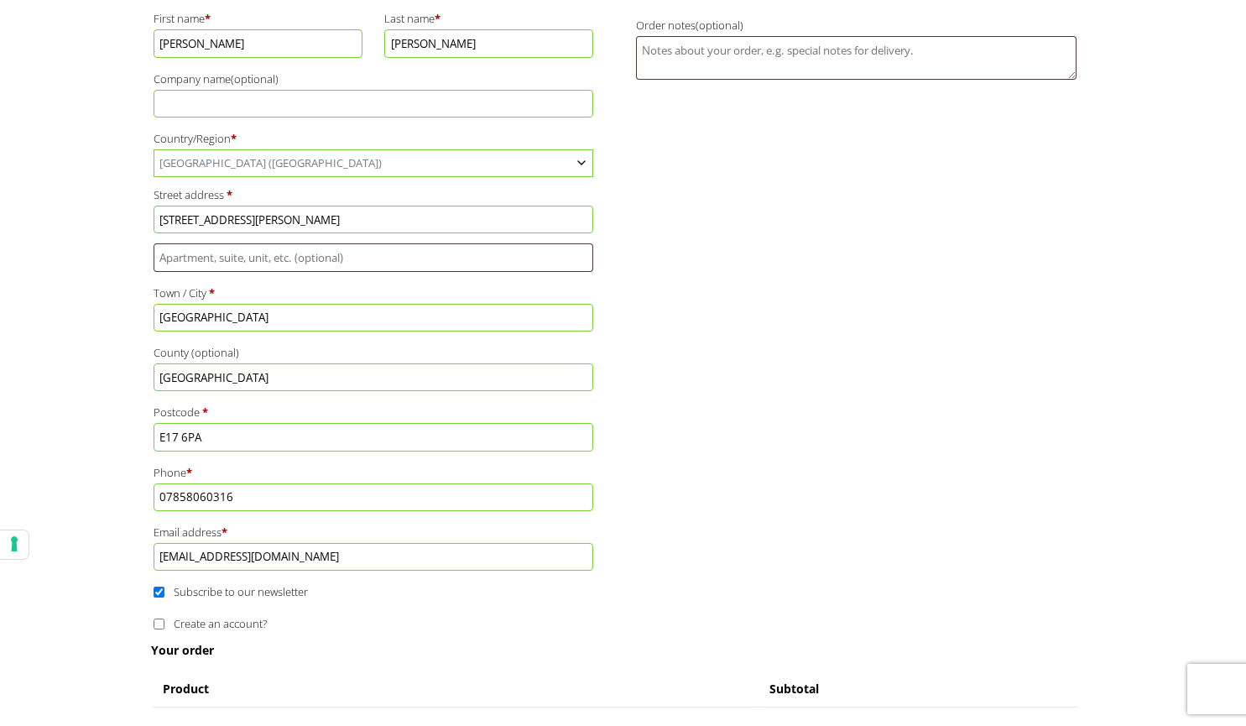
click at [155, 589] on input "Subscribe to our newsletter" at bounding box center [159, 591] width 11 height 11
checkbox input "false"
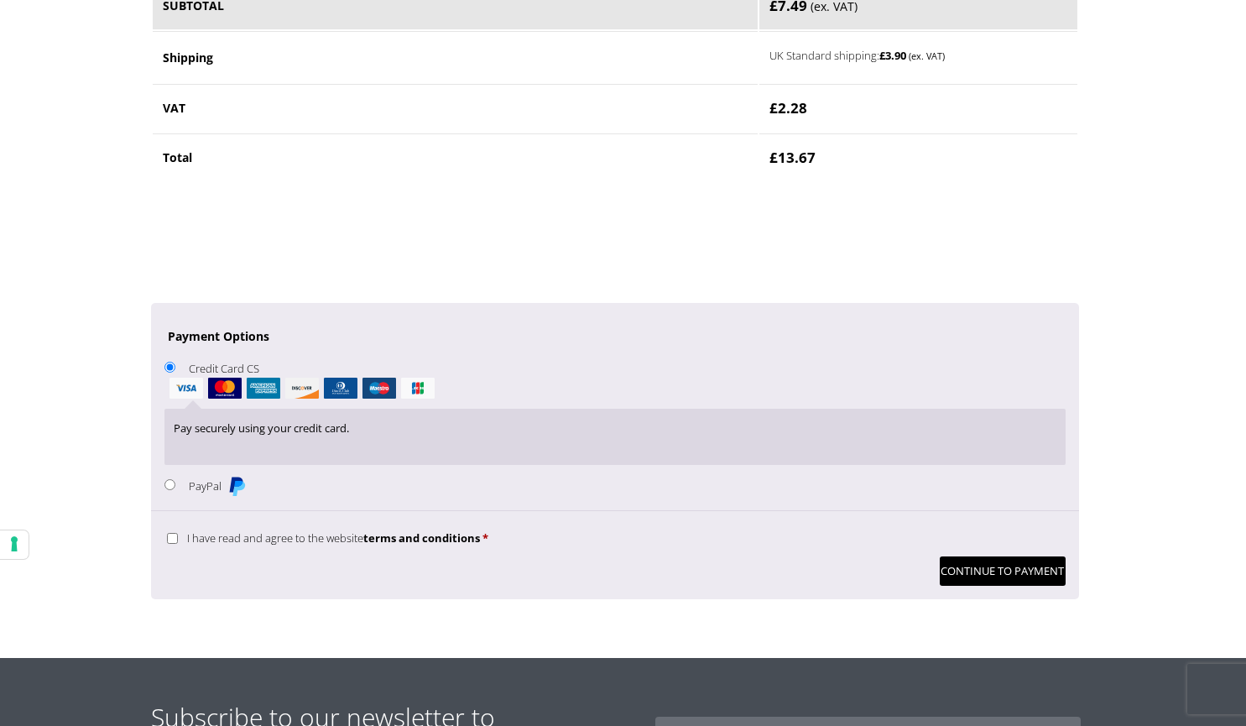
scroll to position [1319, 0]
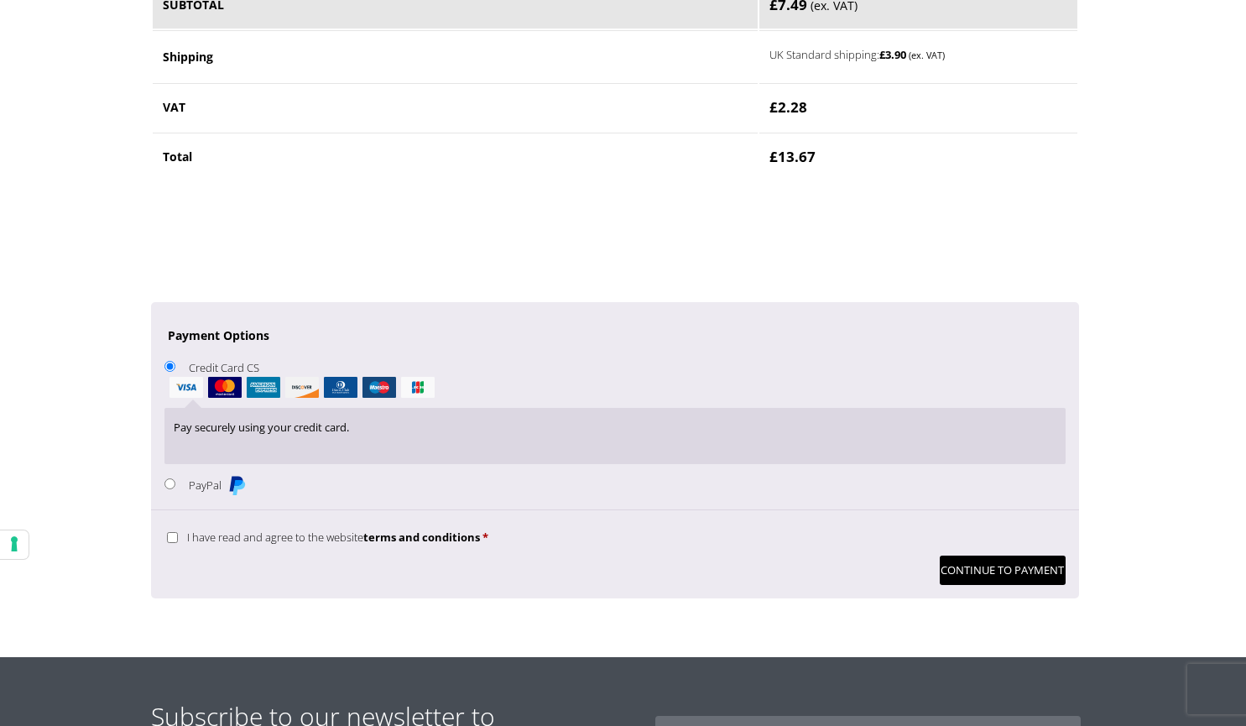
click at [169, 543] on input "I have read and agree to the website terms and conditions *" at bounding box center [172, 537] width 11 height 11
checkbox input "true"
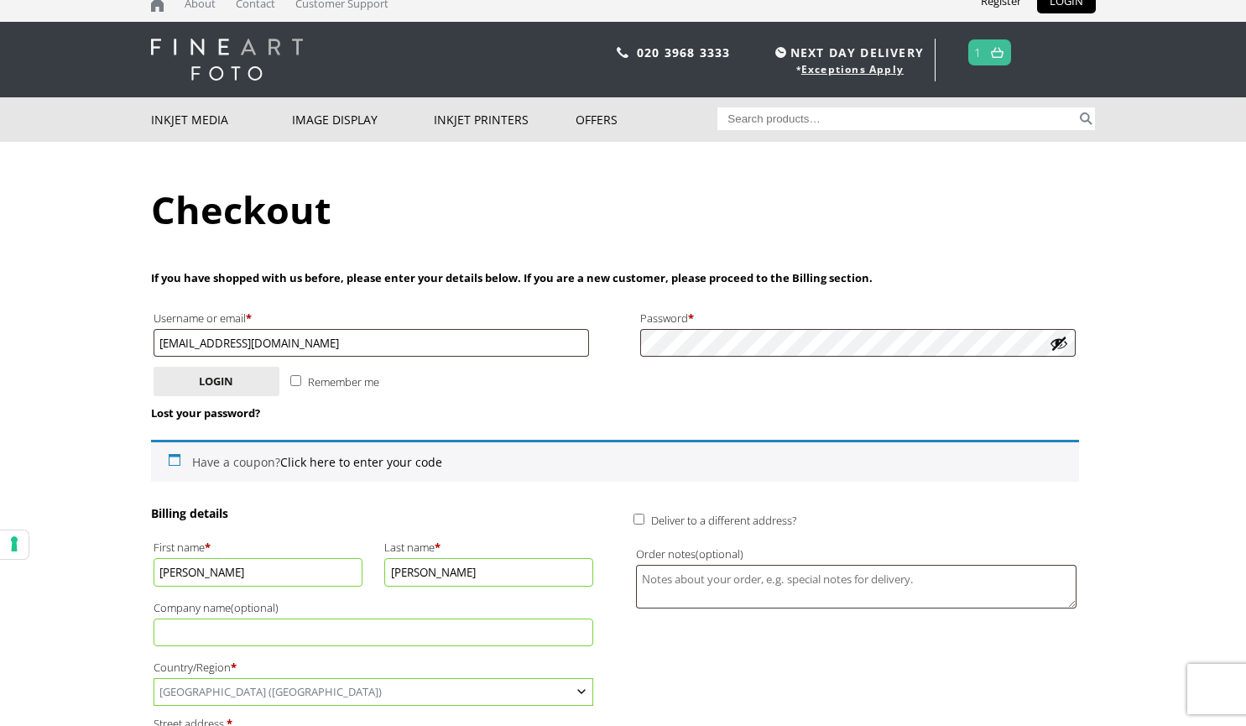
scroll to position [0, 0]
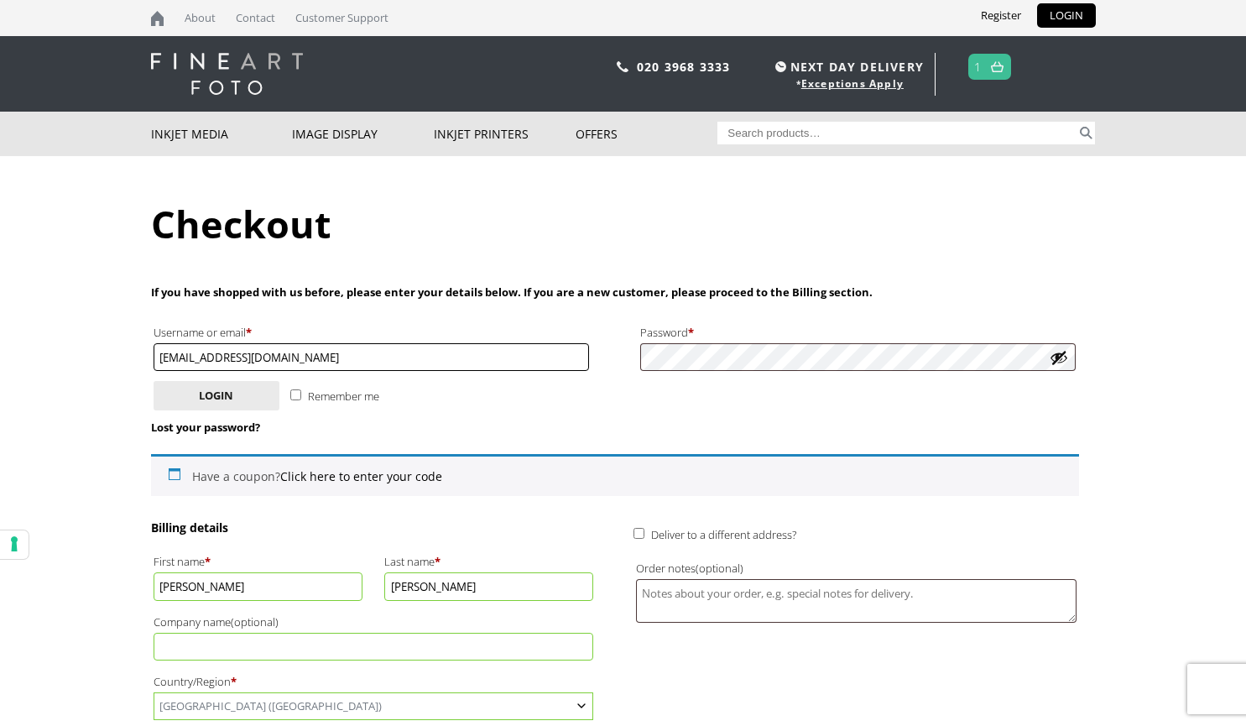
click at [361, 354] on input "alicefevronia@gmail.com" at bounding box center [372, 357] width 436 height 28
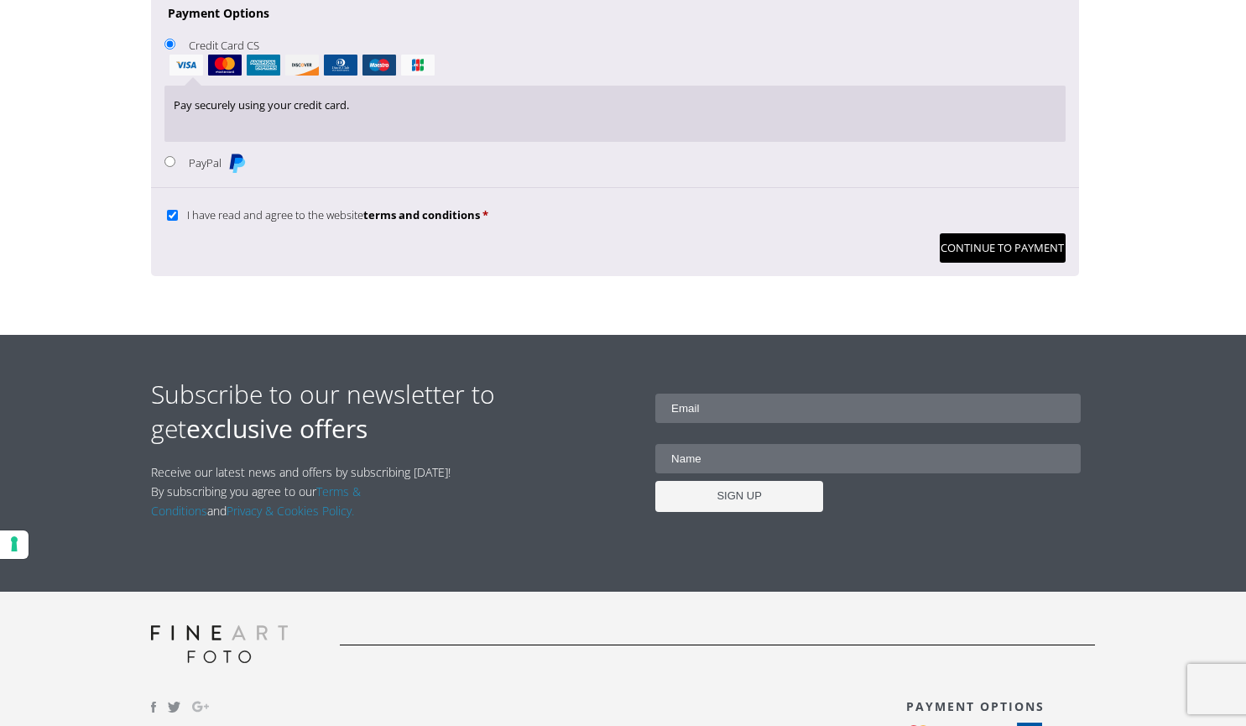
scroll to position [1649, 0]
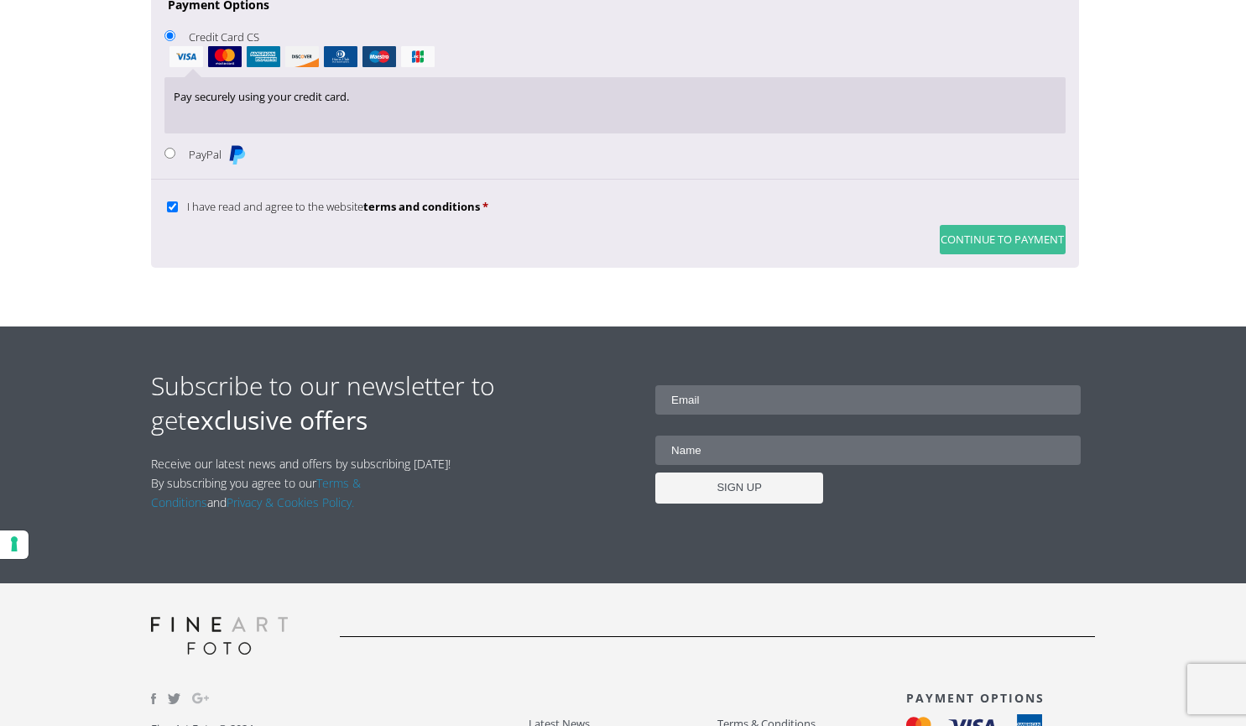
click at [1013, 240] on button "Continue to Payment" at bounding box center [1003, 239] width 126 height 29
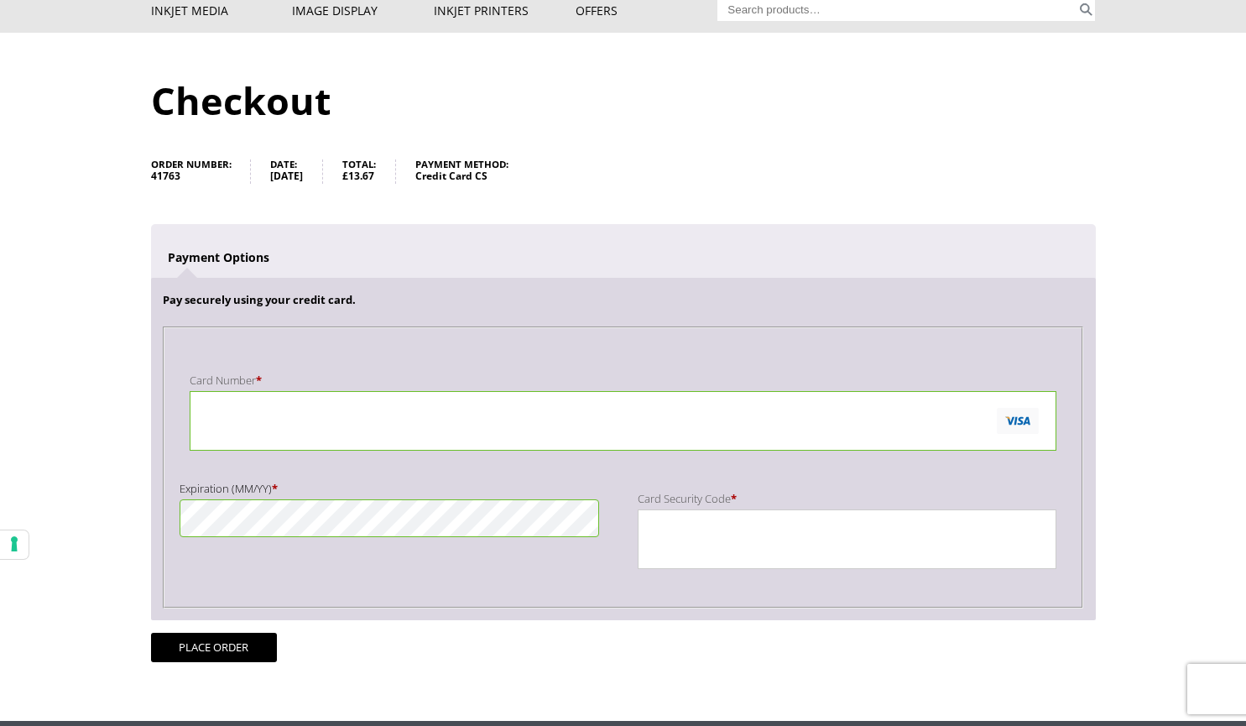
scroll to position [122, 0]
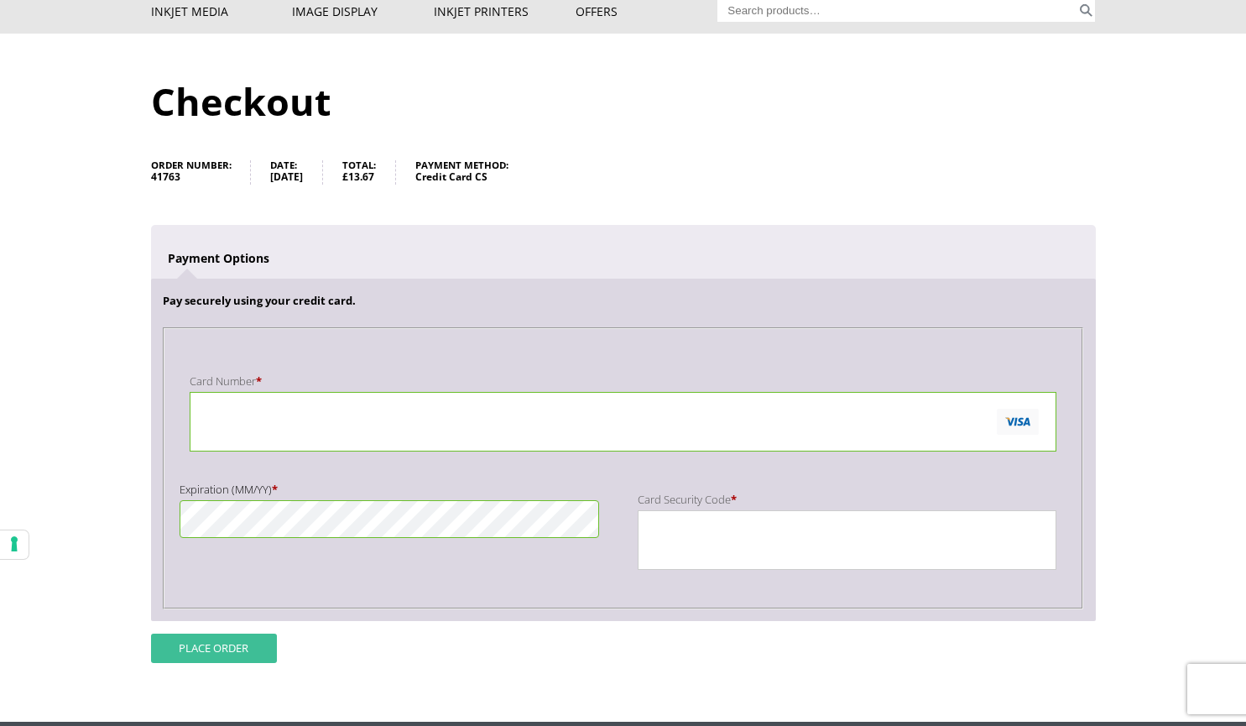
click at [200, 643] on button "Place order" at bounding box center [214, 647] width 126 height 29
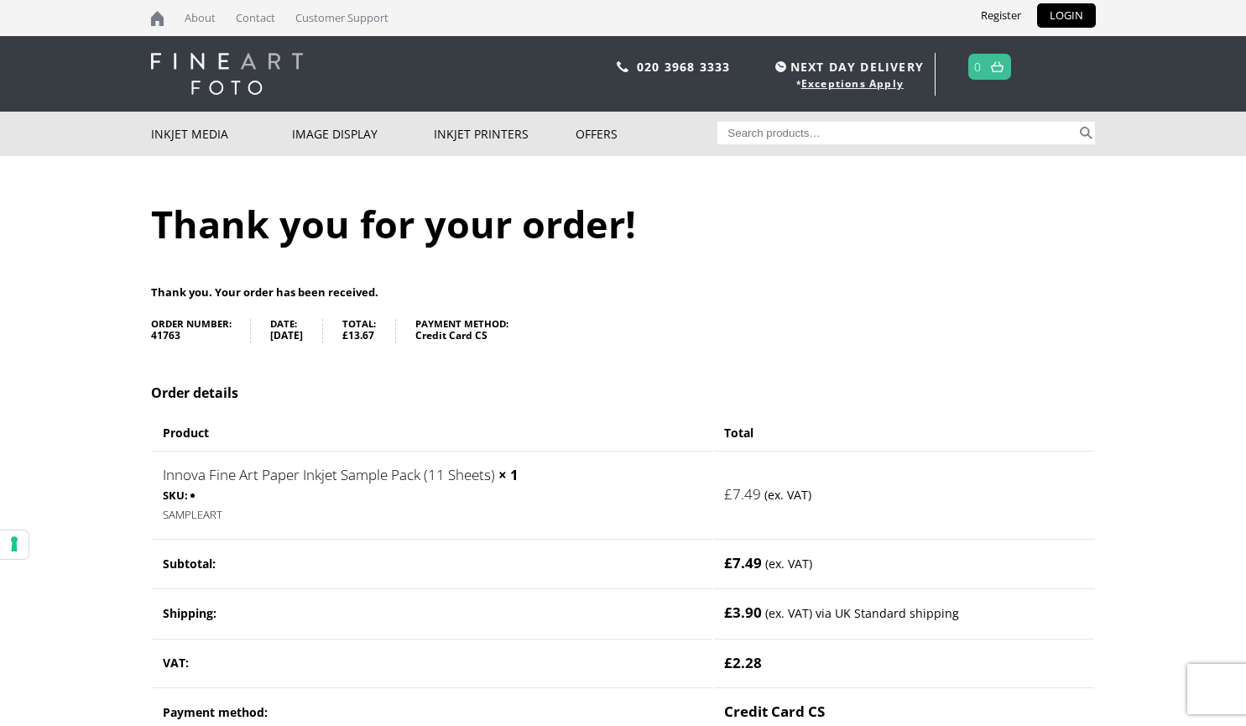
scroll to position [397, 0]
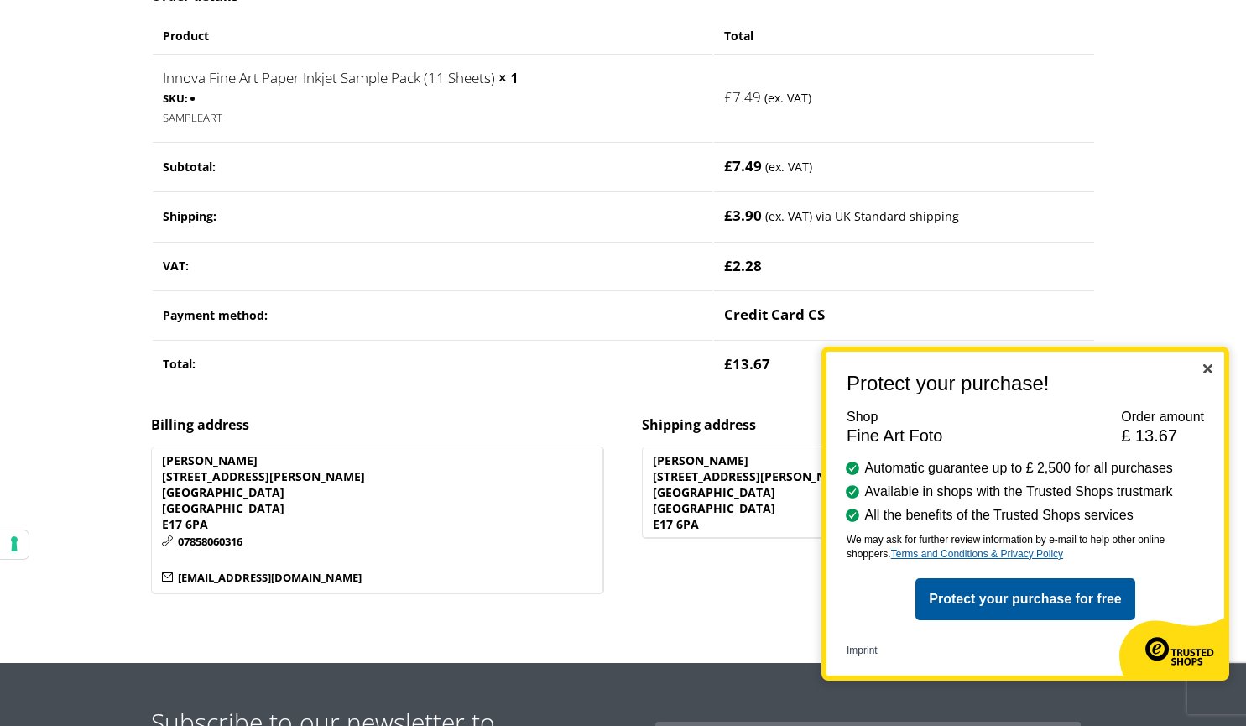
click at [1206, 366] on img "Close" at bounding box center [1207, 368] width 9 height 9
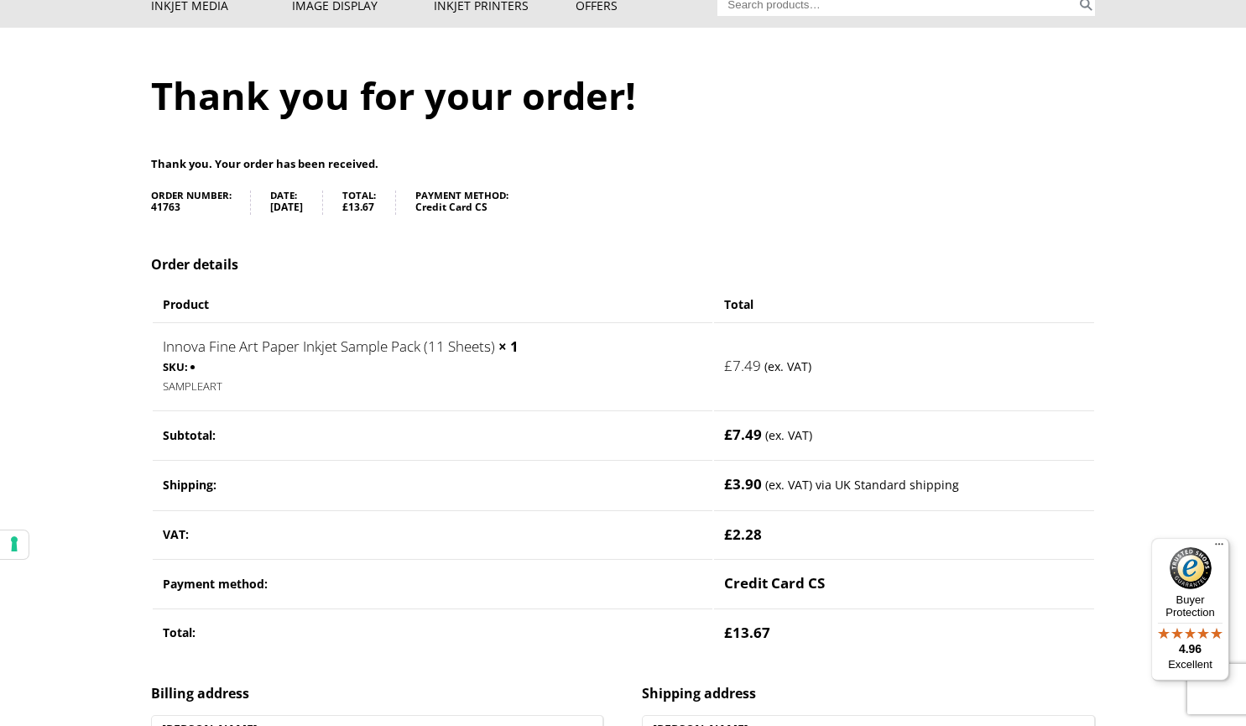
scroll to position [0, 0]
